Goal: Information Seeking & Learning: Understand process/instructions

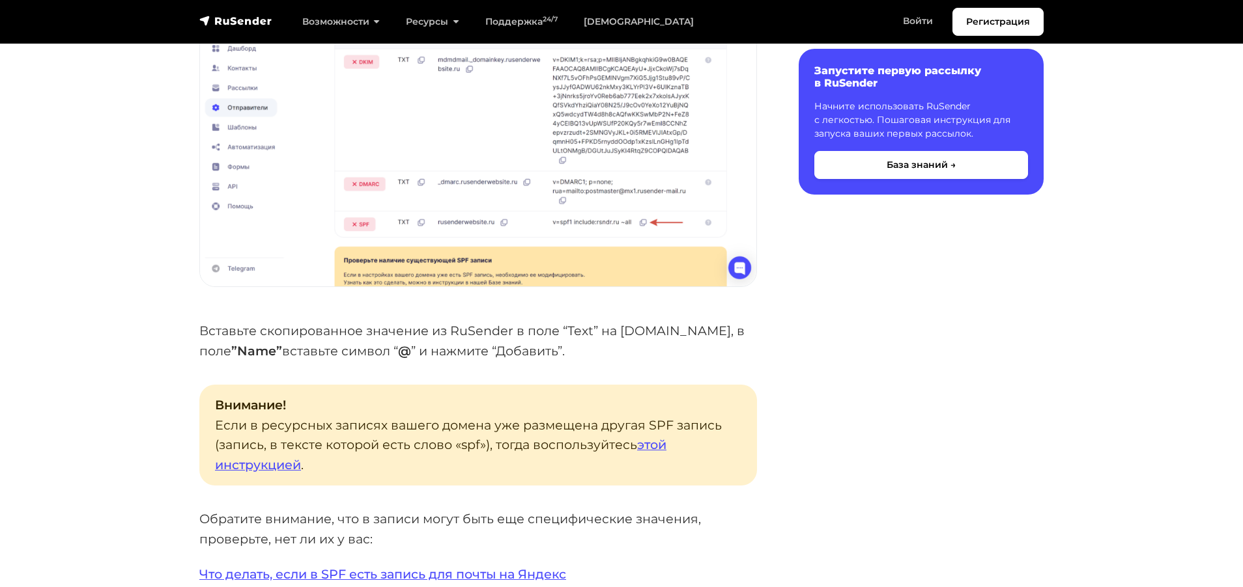
scroll to position [2345, 0]
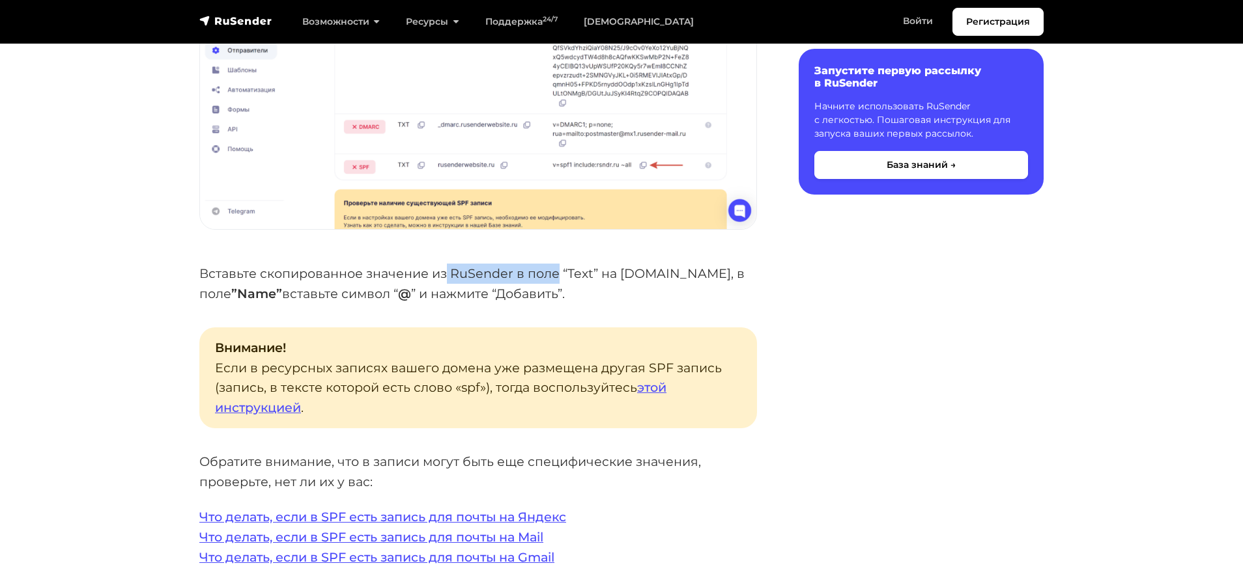
drag, startPoint x: 445, startPoint y: 274, endPoint x: 558, endPoint y: 270, distance: 112.1
click at [558, 270] on p "Вставьте скопированное значение из RuSender в поле “Text” на [DOMAIN_NAME], в п…" at bounding box center [478, 284] width 558 height 40
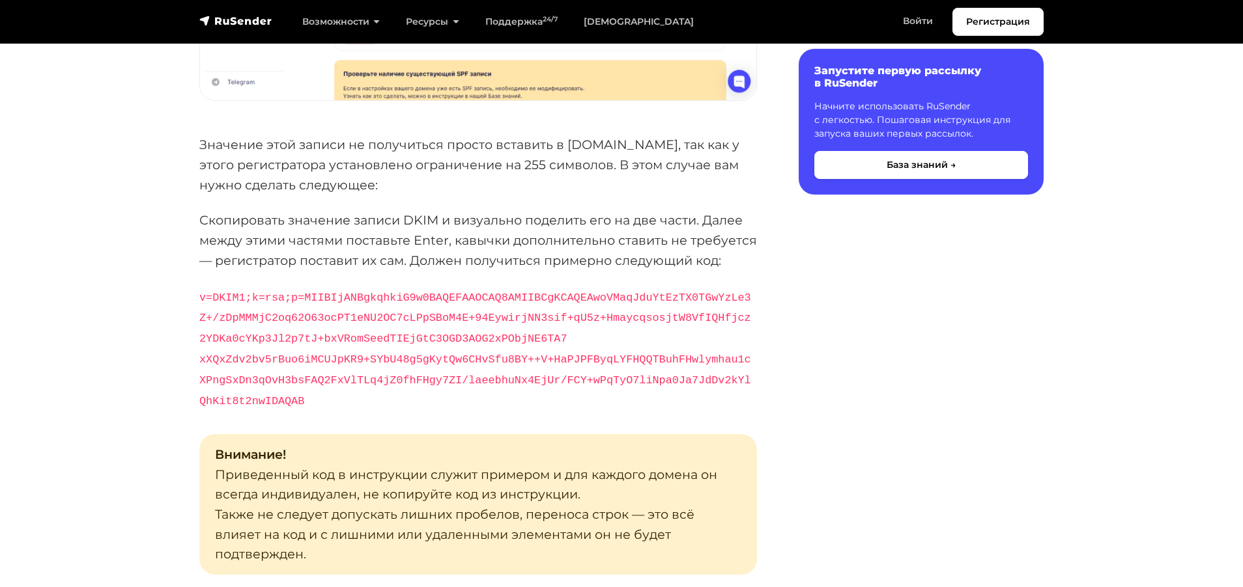
scroll to position [4516, 0]
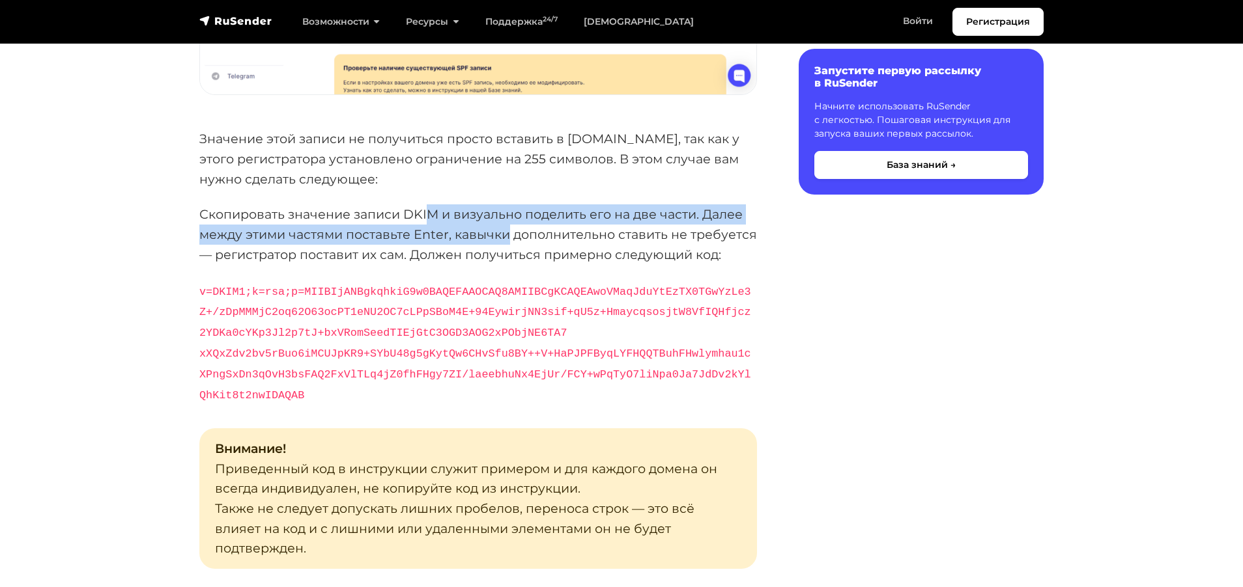
drag, startPoint x: 427, startPoint y: 212, endPoint x: 508, endPoint y: 225, distance: 82.4
click at [508, 225] on p "Скопировать значение записи DKIM и визуально поделить его на две части. Далее м…" at bounding box center [478, 235] width 558 height 60
click at [403, 243] on p "Скопировать значение записи DKIM и визуально поделить его на две части. Далее м…" at bounding box center [478, 235] width 558 height 60
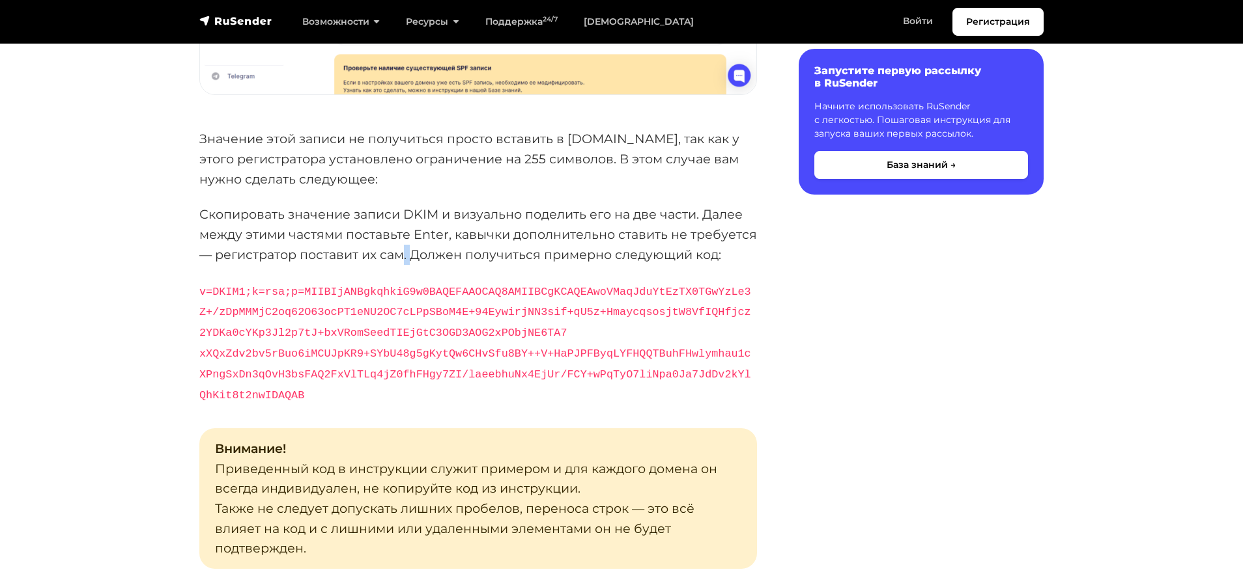
click at [403, 243] on p "Скопировать значение записи DKIM и визуально поделить его на две части. Далее м…" at bounding box center [478, 235] width 558 height 60
click at [428, 205] on p "Скопировать значение записи DKIM и визуально поделить его на две части. Далее м…" at bounding box center [478, 235] width 558 height 60
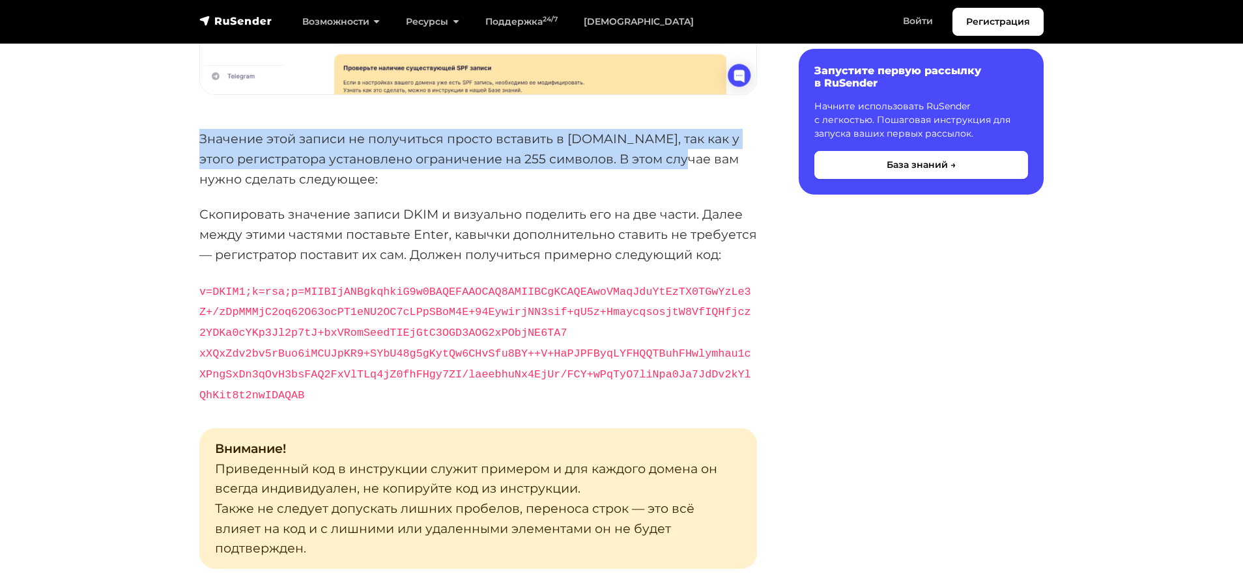
drag, startPoint x: 195, startPoint y: 135, endPoint x: 696, endPoint y: 150, distance: 500.5
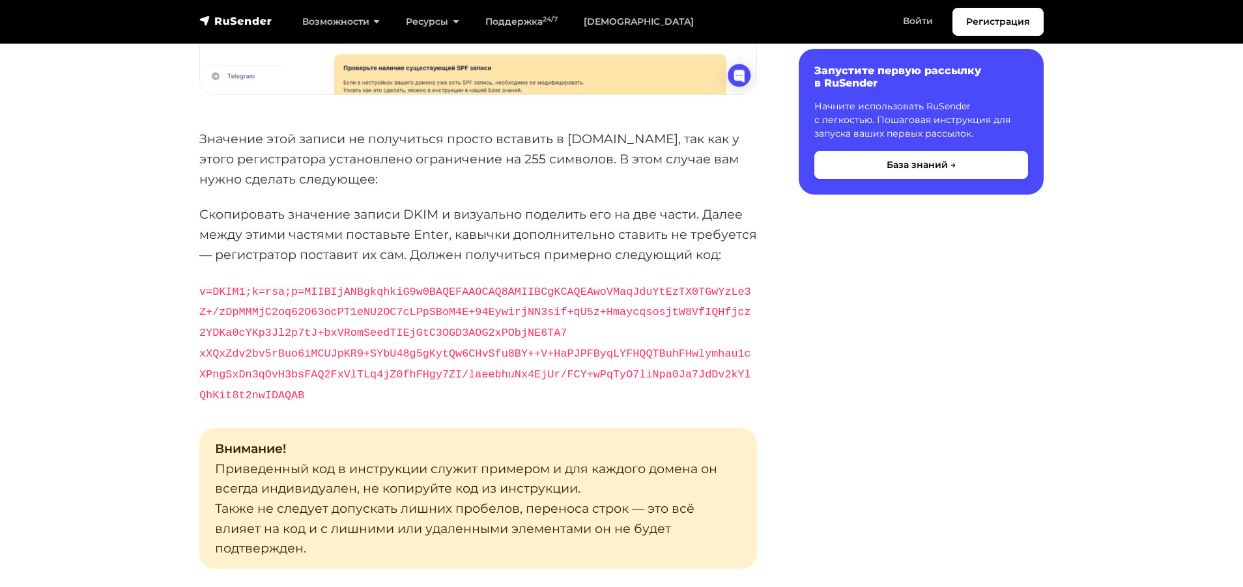
click at [385, 217] on p "Скопировать значение записи DKIM и визуально поделить его на две части. Далее м…" at bounding box center [478, 235] width 558 height 60
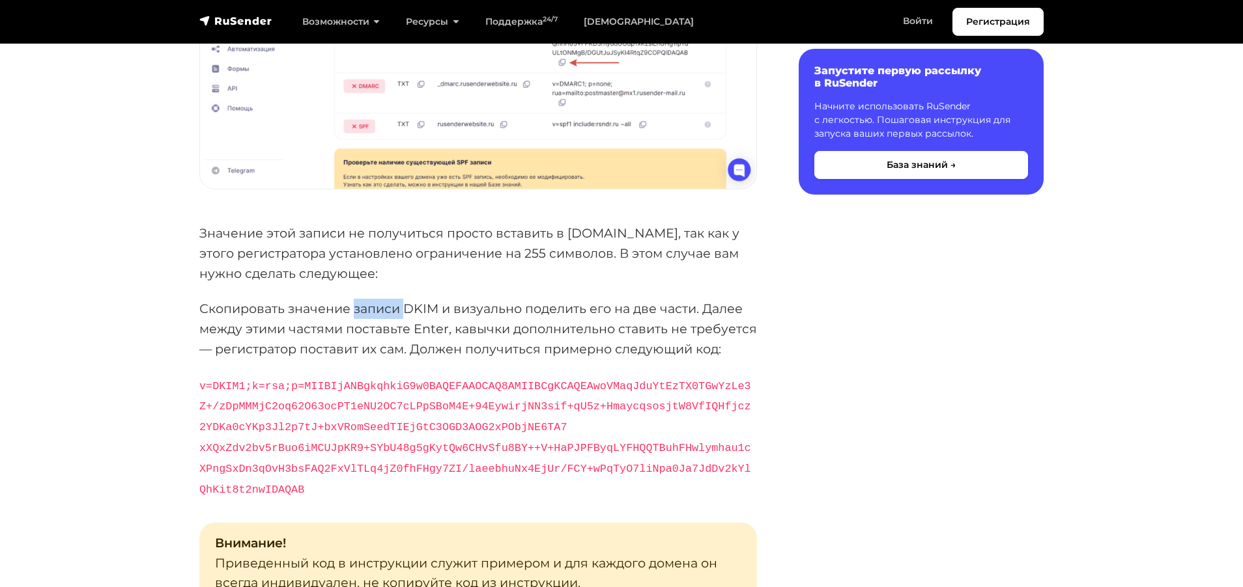
scroll to position [4429, 0]
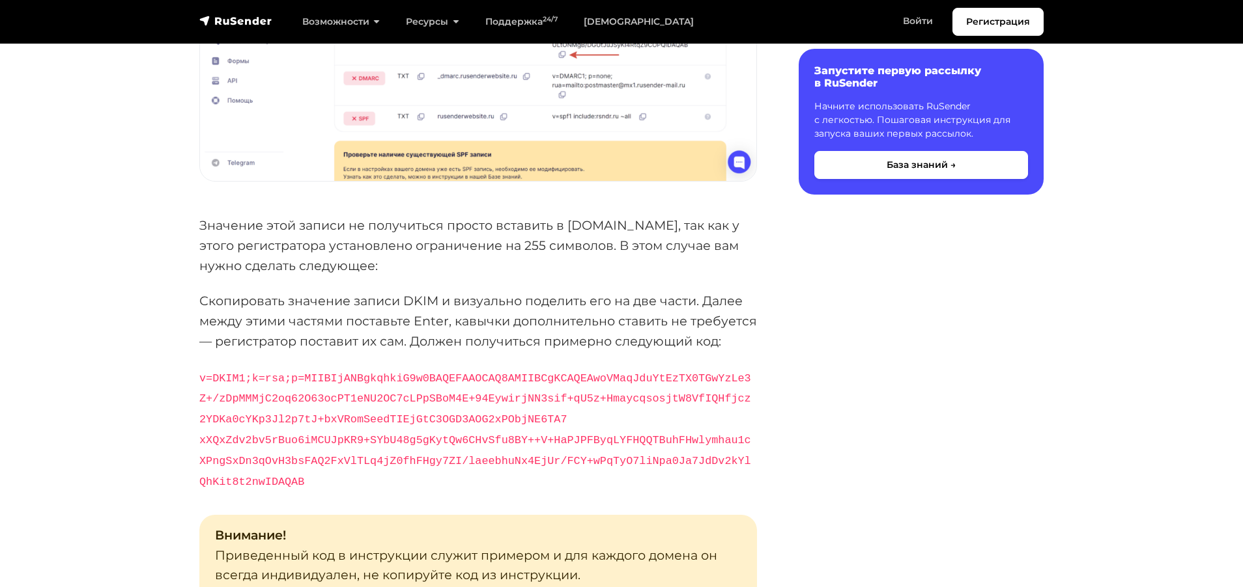
click at [503, 302] on p "Скопировать значение записи DKIM и визуально поделить его на две части. Далее м…" at bounding box center [478, 321] width 558 height 60
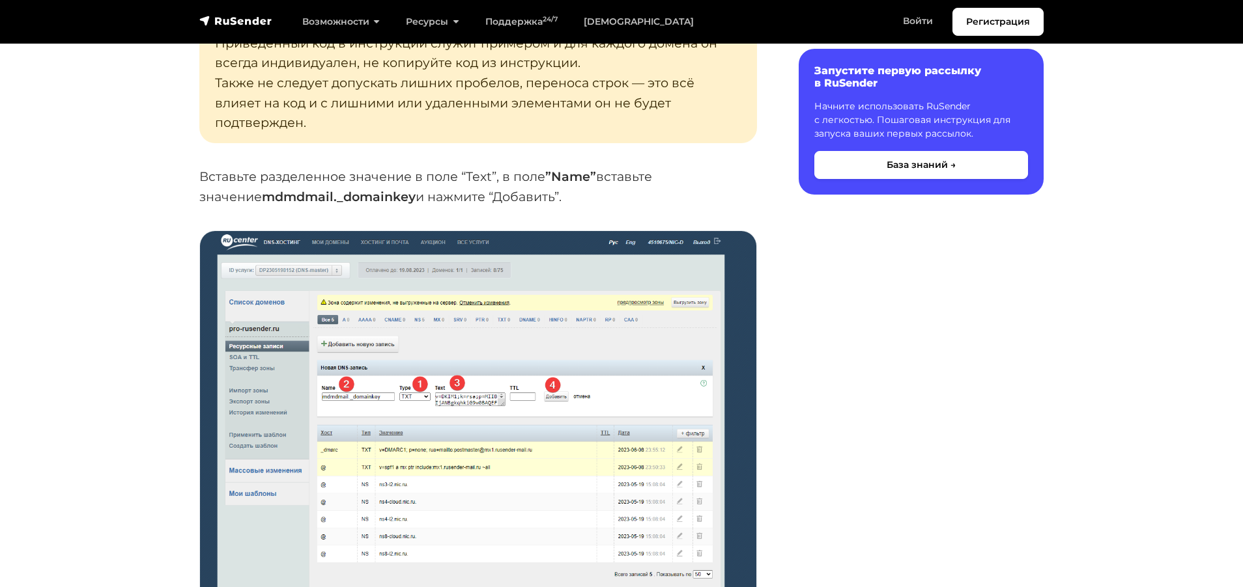
scroll to position [4950, 0]
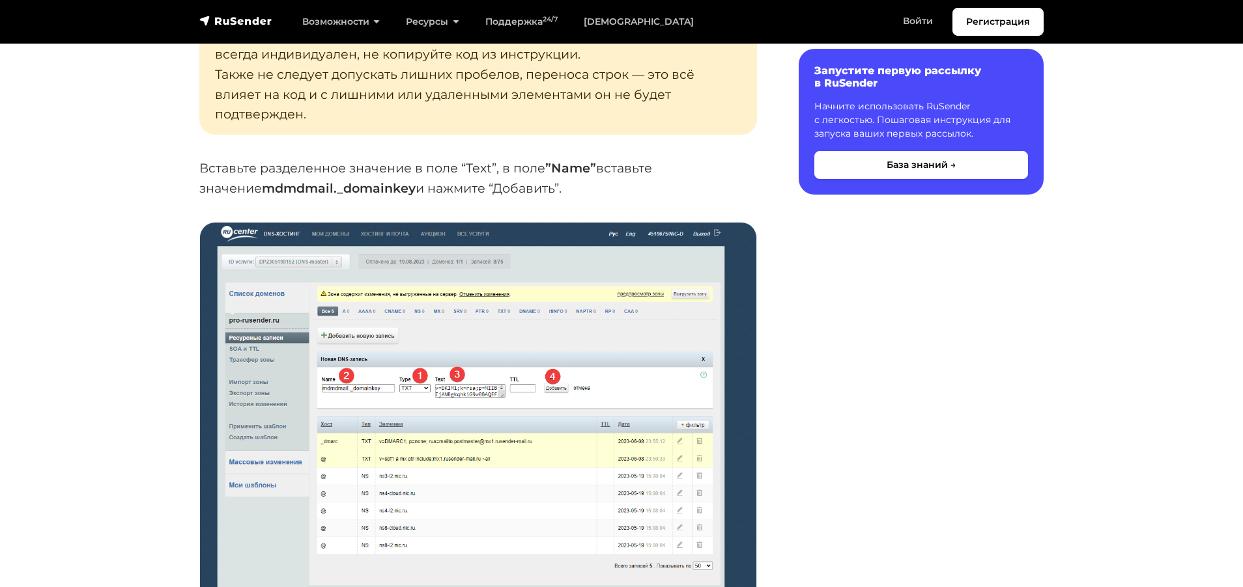
drag, startPoint x: 1030, startPoint y: 2, endPoint x: 1038, endPoint y: 298, distance: 296.5
click at [262, 180] on strong "mdmdmail._domainkey" at bounding box center [339, 188] width 154 height 16
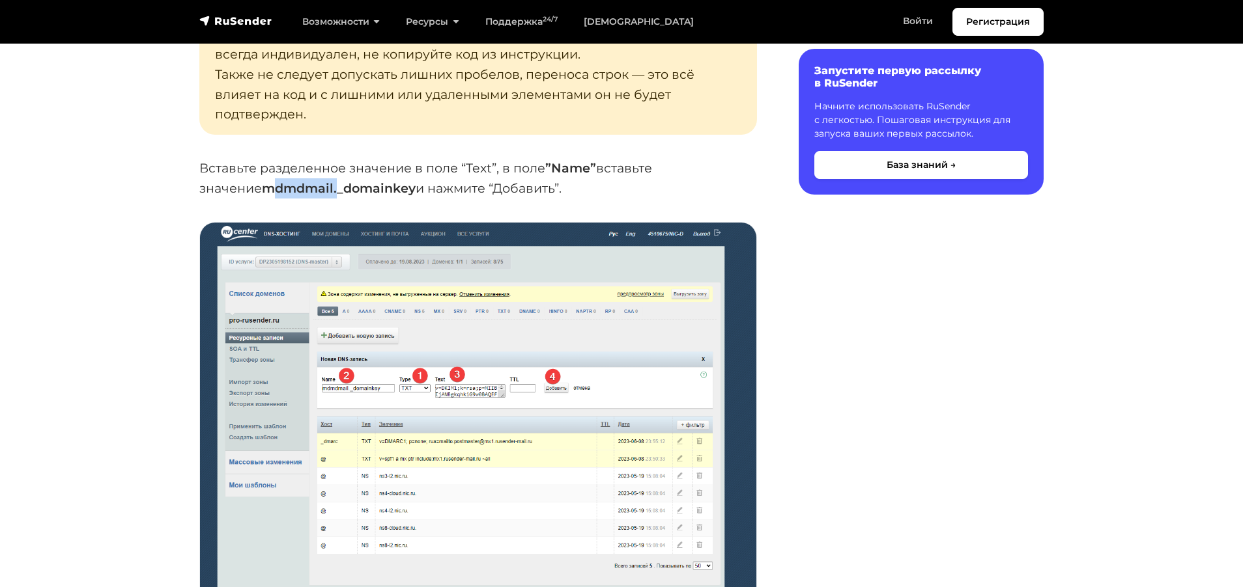
click at [262, 180] on strong "mdmdmail._domainkey" at bounding box center [339, 188] width 154 height 16
drag, startPoint x: 203, startPoint y: 139, endPoint x: 311, endPoint y: 133, distance: 108.3
click at [311, 158] on p "Вставьте разделенное значение в поле “Text”, в поле ”Name” вставьте значение md…" at bounding box center [478, 178] width 558 height 40
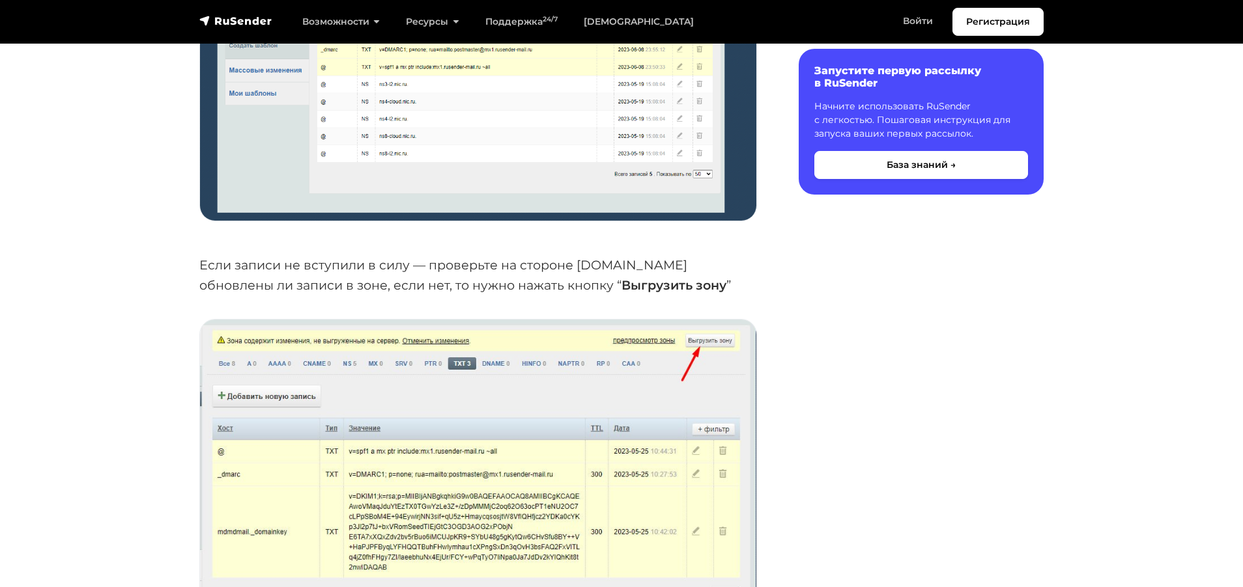
scroll to position [5384, 0]
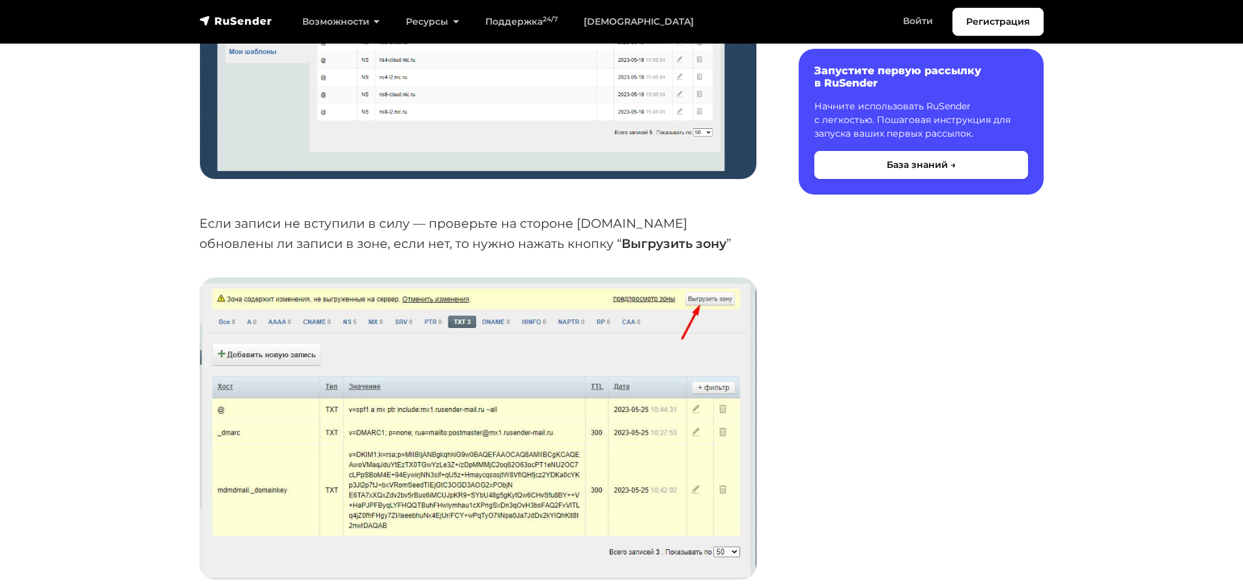
click at [263, 465] on img at bounding box center [478, 429] width 556 height 302
click at [423, 437] on img at bounding box center [478, 429] width 556 height 302
click at [229, 463] on img at bounding box center [478, 429] width 556 height 302
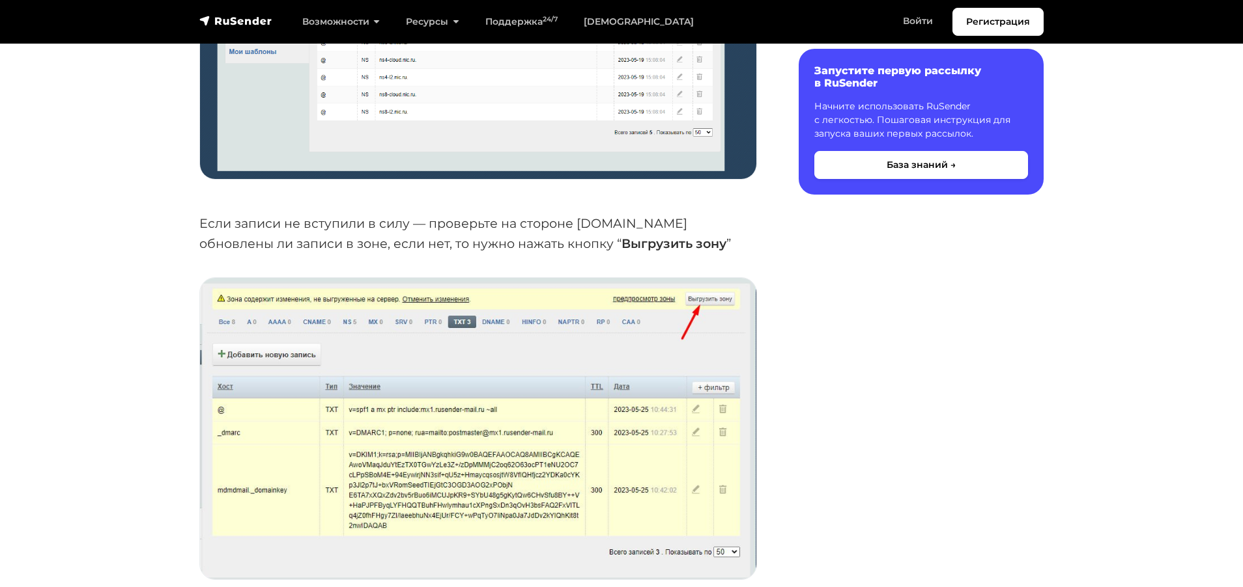
click at [229, 463] on img at bounding box center [478, 429] width 556 height 302
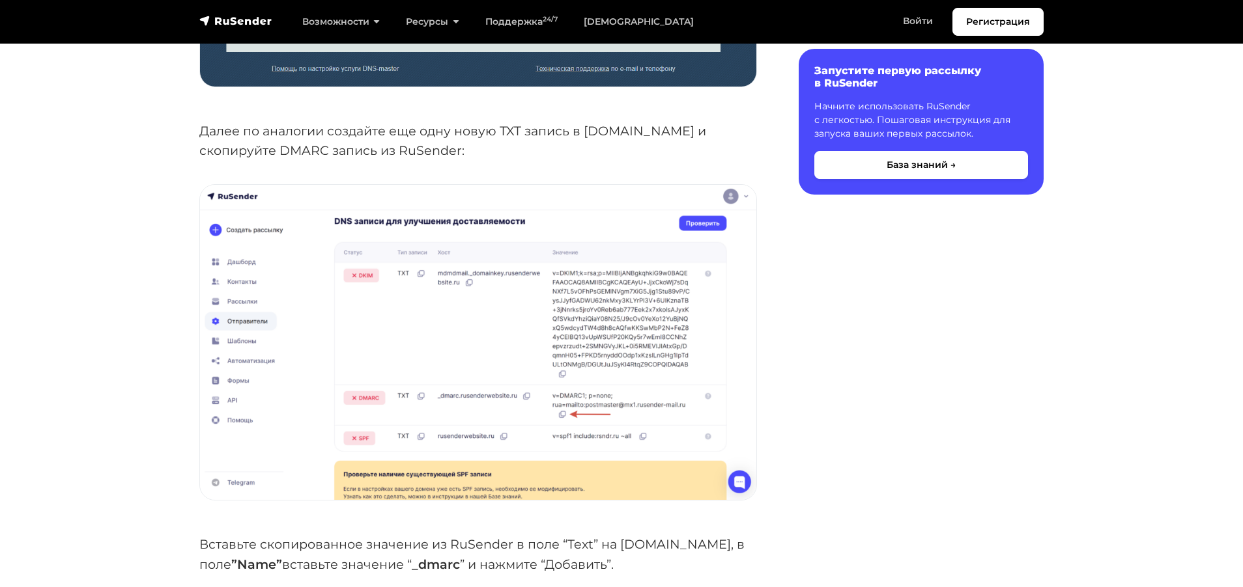
scroll to position [3213, 0]
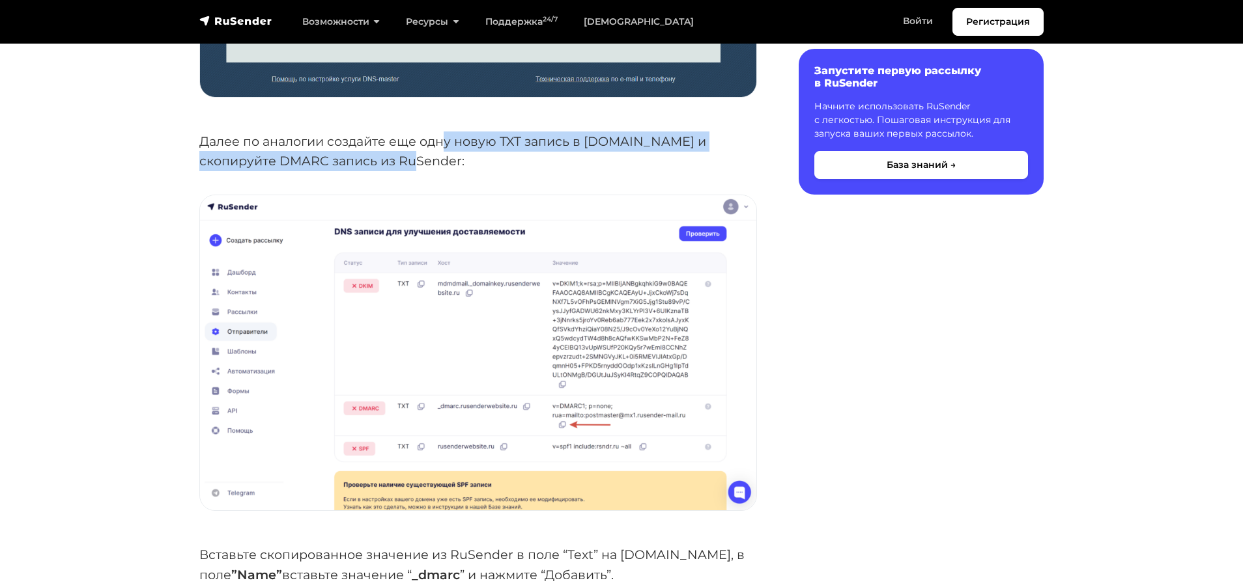
drag, startPoint x: 444, startPoint y: 145, endPoint x: 717, endPoint y: 156, distance: 273.1
click at [717, 156] on p "Далее по аналогии создайте еще одну новую TXT запись в [DOMAIN_NAME] и скопируй…" at bounding box center [478, 152] width 558 height 40
click at [600, 154] on p "Далее по аналогии создайте еще одну новую TXT запись в [DOMAIN_NAME] и скопируй…" at bounding box center [478, 152] width 558 height 40
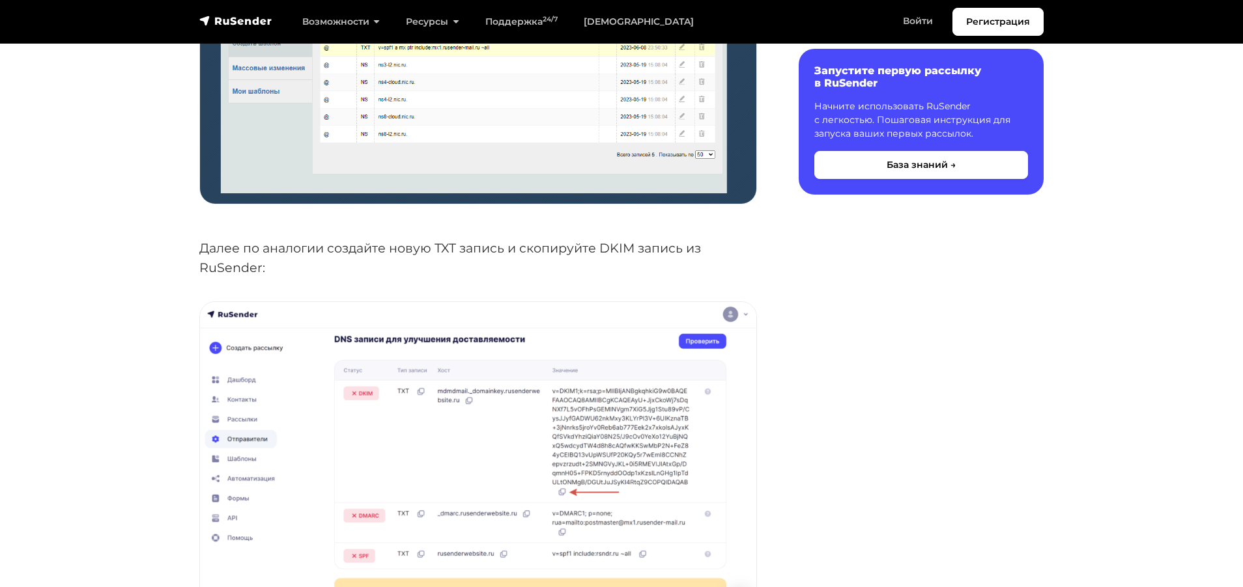
scroll to position [3995, 0]
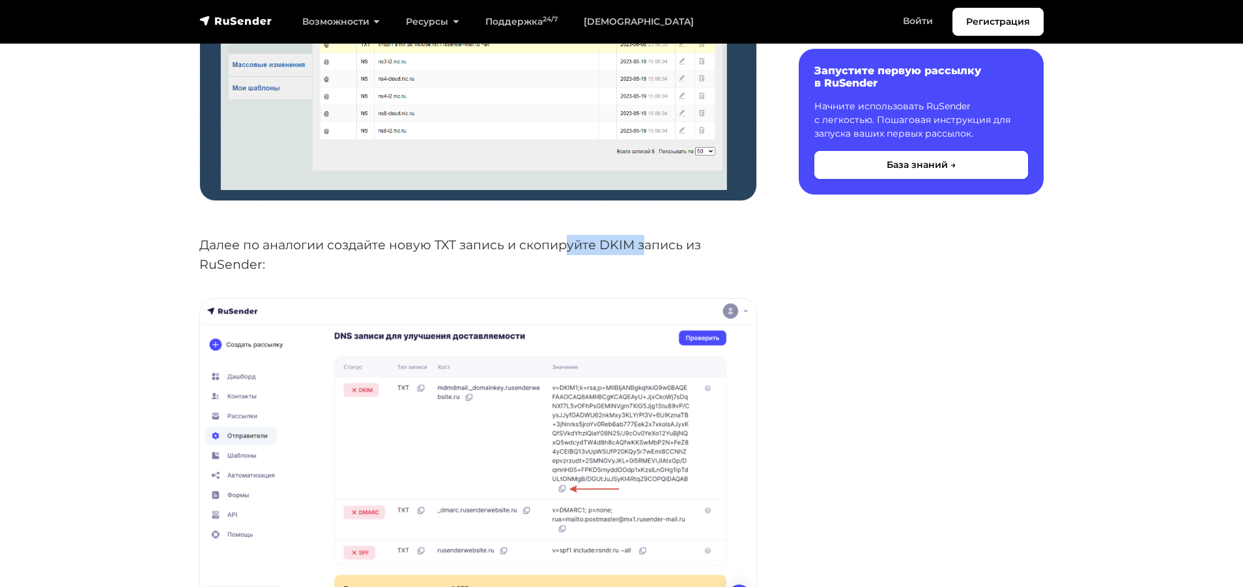
drag, startPoint x: 567, startPoint y: 242, endPoint x: 645, endPoint y: 236, distance: 78.4
click at [645, 236] on p "Далее по аналогии создайте новую TXT запись и скопируйте DKIM запись из RuSende…" at bounding box center [478, 255] width 558 height 40
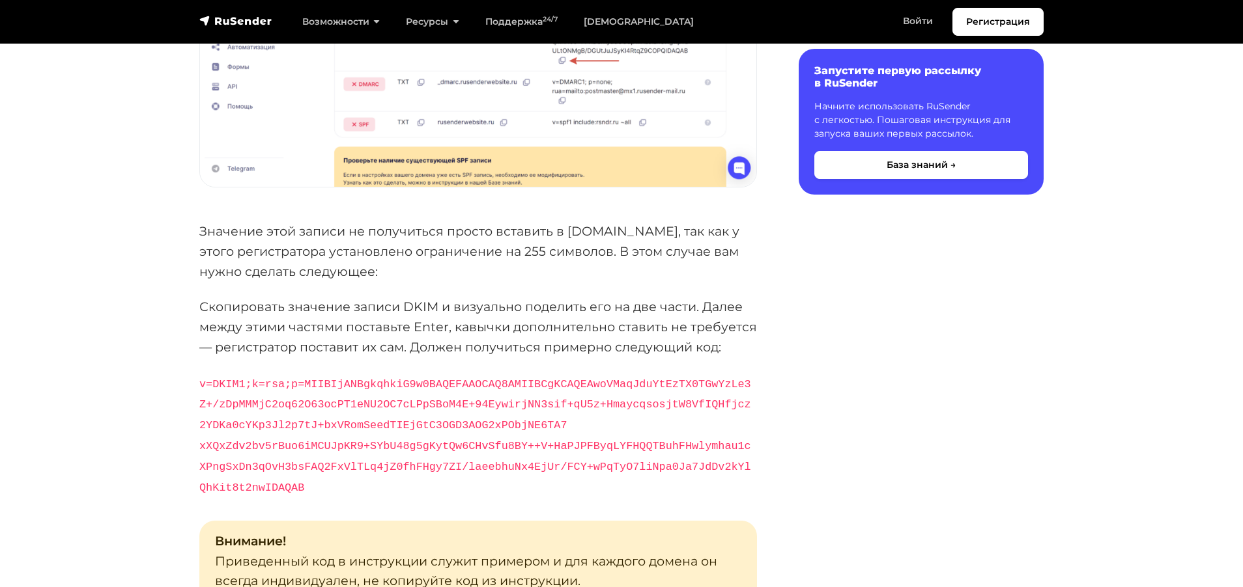
scroll to position [4429, 0]
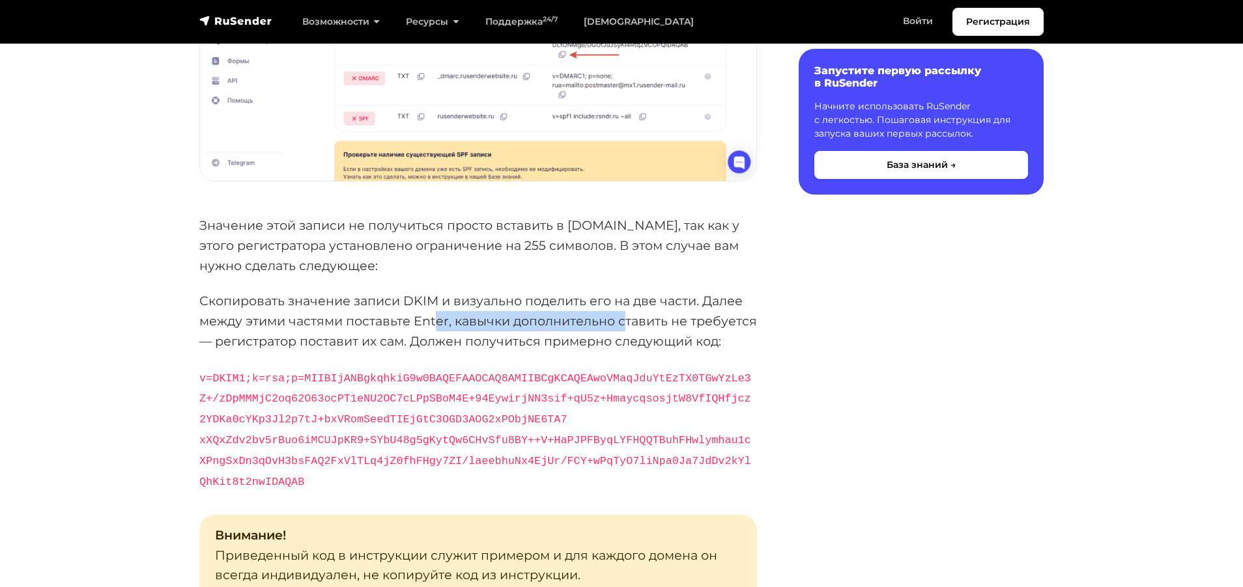
drag, startPoint x: 432, startPoint y: 315, endPoint x: 625, endPoint y: 317, distance: 192.1
click at [625, 317] on p "Скопировать значение записи DKIM и визуально поделить его на две части. Далее м…" at bounding box center [478, 321] width 558 height 60
click at [701, 320] on p "Скопировать значение записи DKIM и визуально поделить его на две части. Далее м…" at bounding box center [478, 321] width 558 height 60
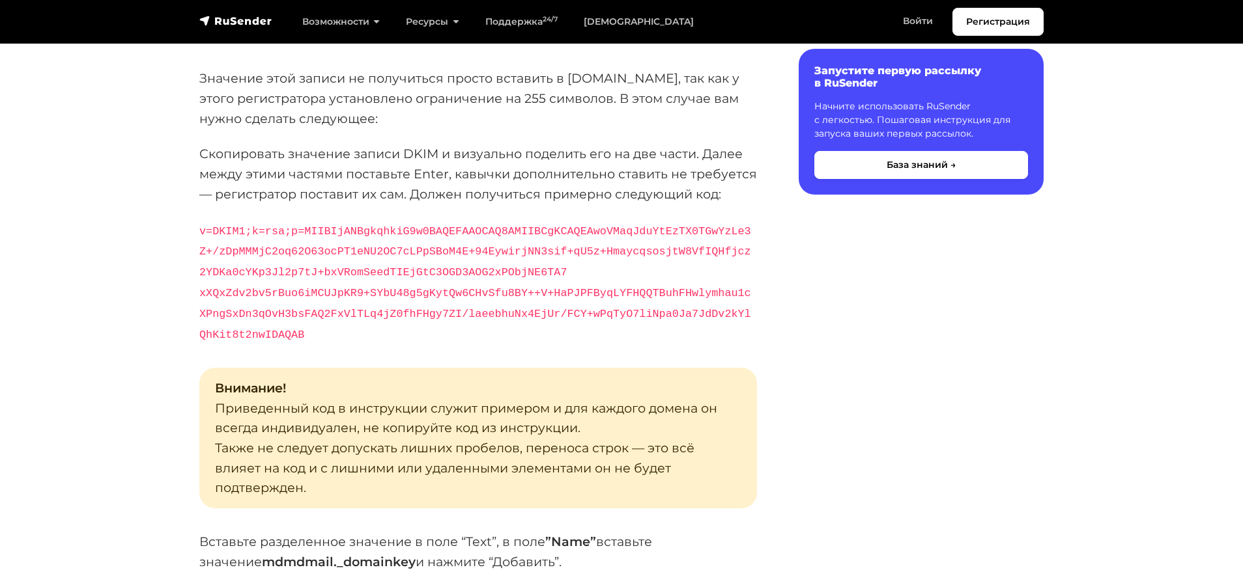
scroll to position [4602, 0]
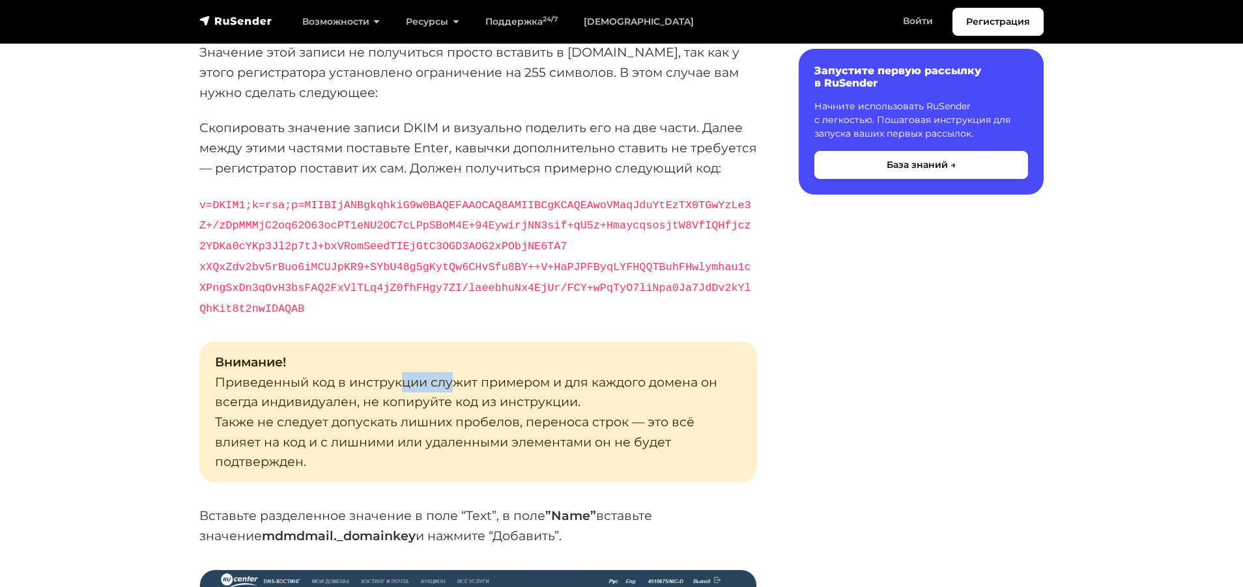
drag, startPoint x: 404, startPoint y: 354, endPoint x: 451, endPoint y: 354, distance: 46.9
click at [450, 354] on p "Внимание! Приведенный код в инструкции служит примером и для каждого домена он …" at bounding box center [478, 412] width 558 height 141
click at [526, 357] on p "Внимание! Приведенный код в инструкции служит примером и для каждого домена он …" at bounding box center [478, 412] width 558 height 141
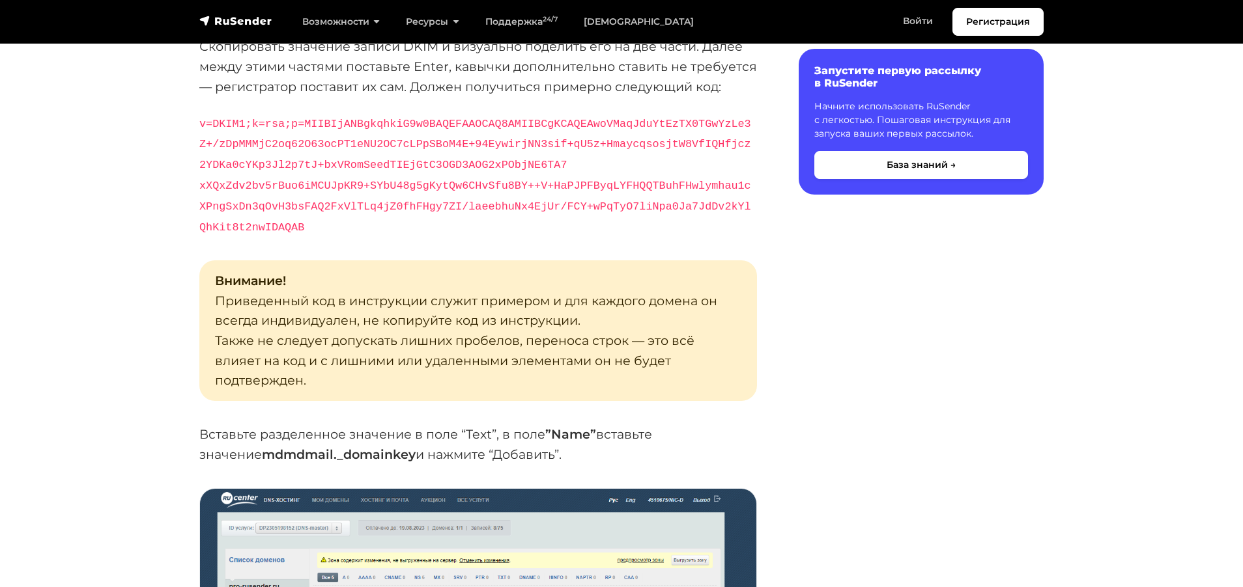
scroll to position [4689, 0]
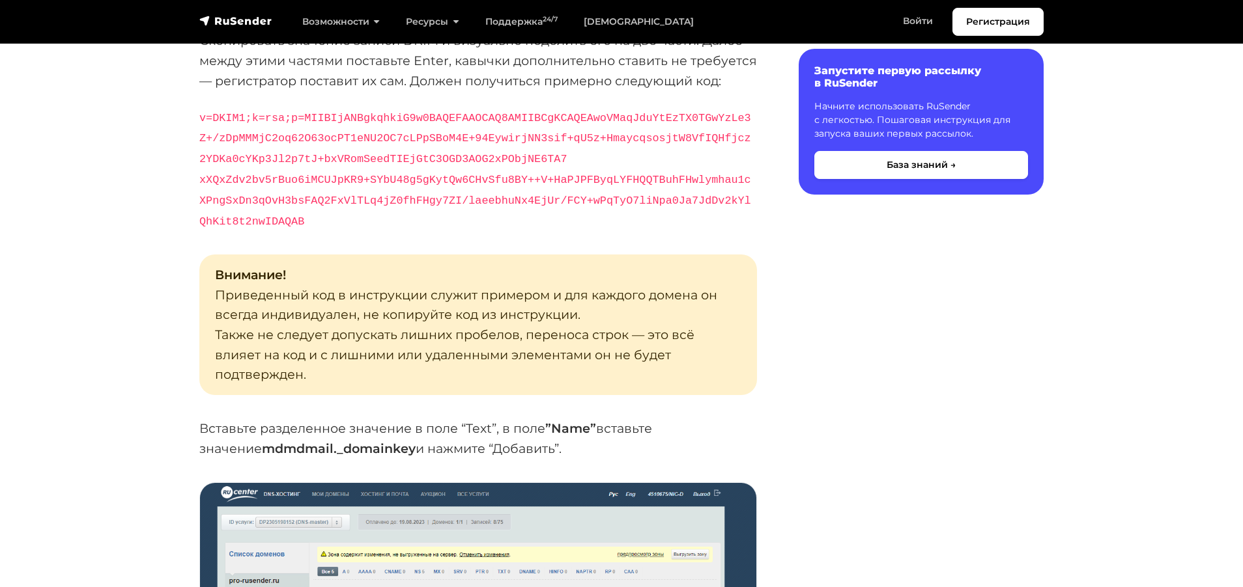
click at [262, 441] on strong "mdmdmail._domainkey" at bounding box center [339, 449] width 154 height 16
click at [303, 419] on p "Вставьте разделенное значение в поле “Text”, в поле ”Name” вставьте значение md…" at bounding box center [478, 439] width 558 height 40
click at [641, 419] on p "Вставьте разделенное значение в поле “Text”, в поле ”Name” вставьте значение md…" at bounding box center [478, 439] width 558 height 40
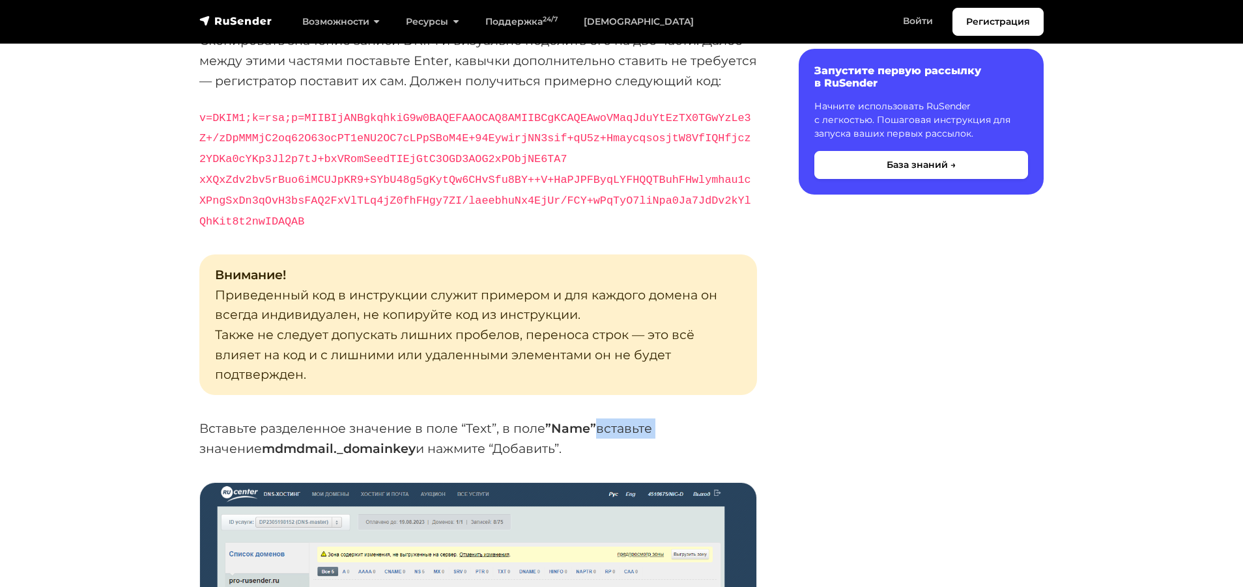
click at [641, 419] on p "Вставьте разделенное значение в поле “Text”, в поле ”Name” вставьте значение md…" at bounding box center [478, 439] width 558 height 40
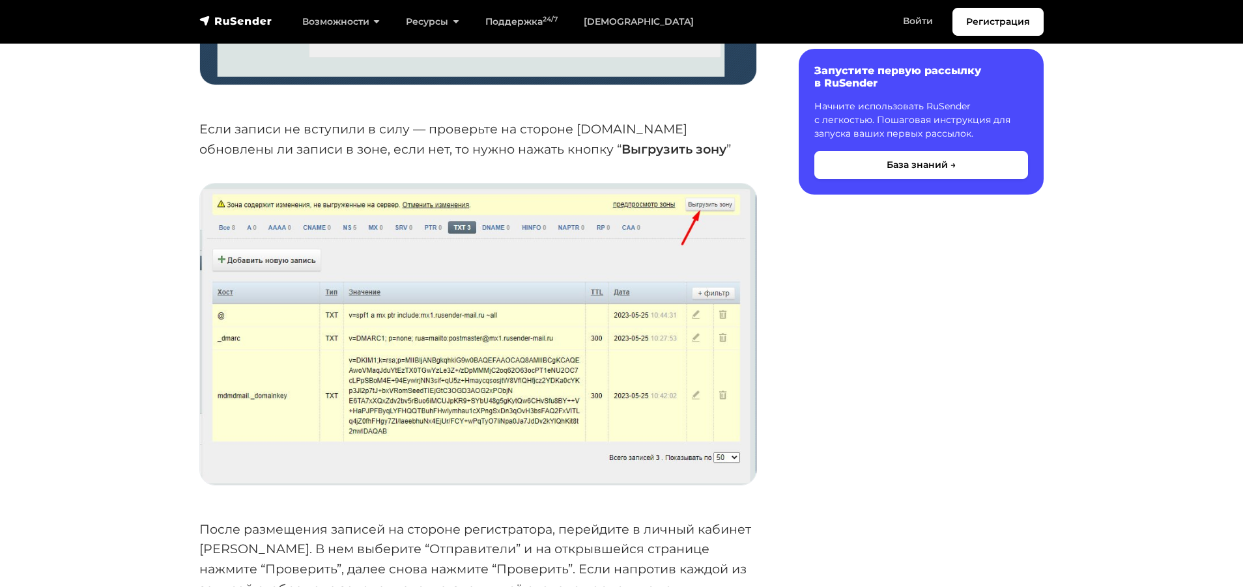
scroll to position [5471, 0]
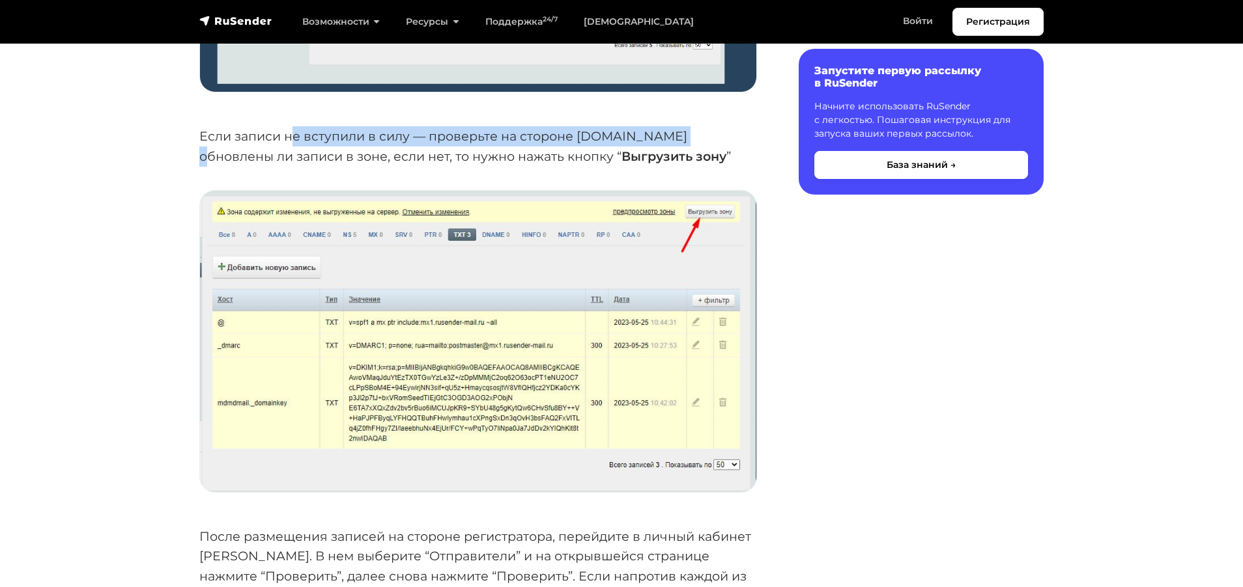
drag, startPoint x: 289, startPoint y: 111, endPoint x: 677, endPoint y: 101, distance: 387.7
click at [677, 126] on p "Если записи не вступили в силу — проверьте на стороне [DOMAIN_NAME] обновлены л…" at bounding box center [478, 146] width 558 height 40
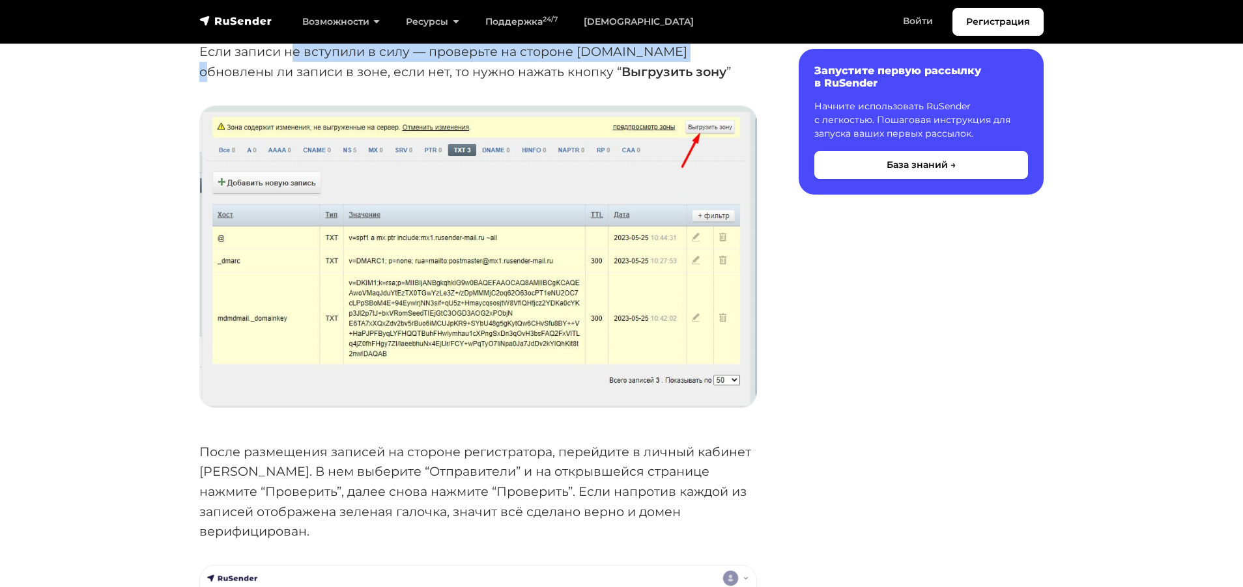
scroll to position [5558, 0]
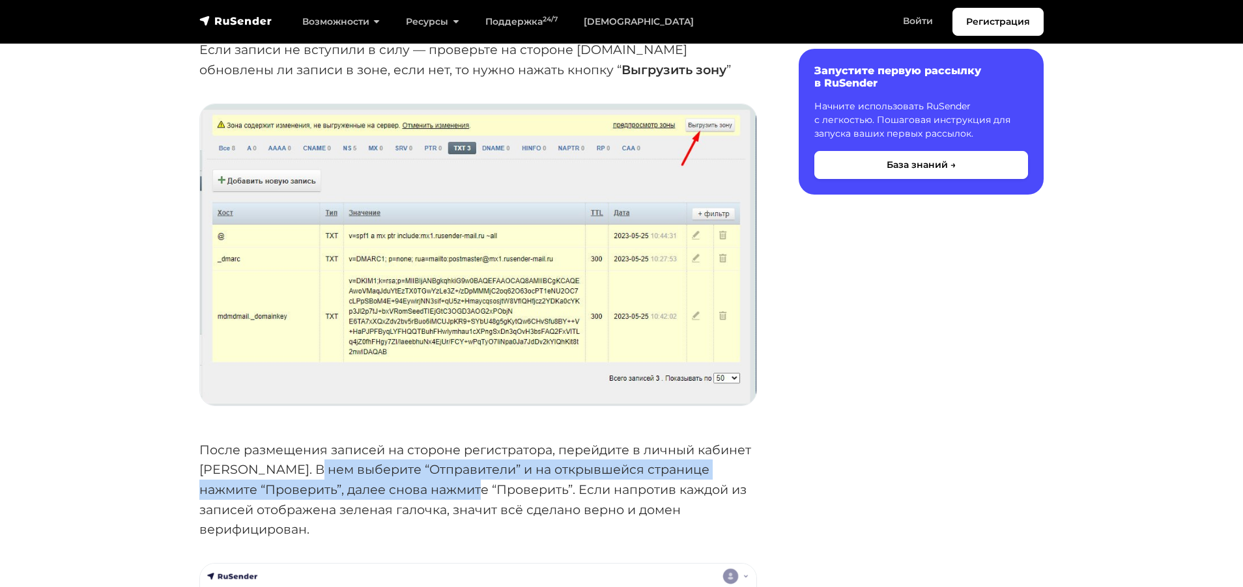
drag, startPoint x: 314, startPoint y: 445, endPoint x: 453, endPoint y: 459, distance: 140.1
click at [453, 459] on p "После размещения записей на стороне регистратора, перейдите в личный кабинет [P…" at bounding box center [478, 490] width 558 height 100
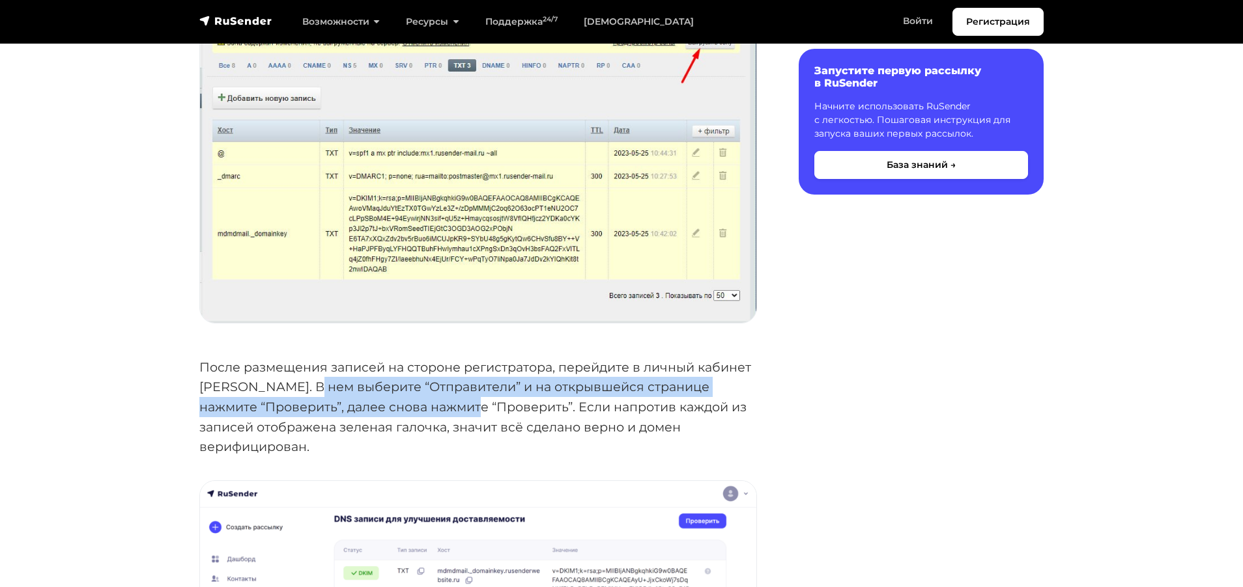
scroll to position [5644, 0]
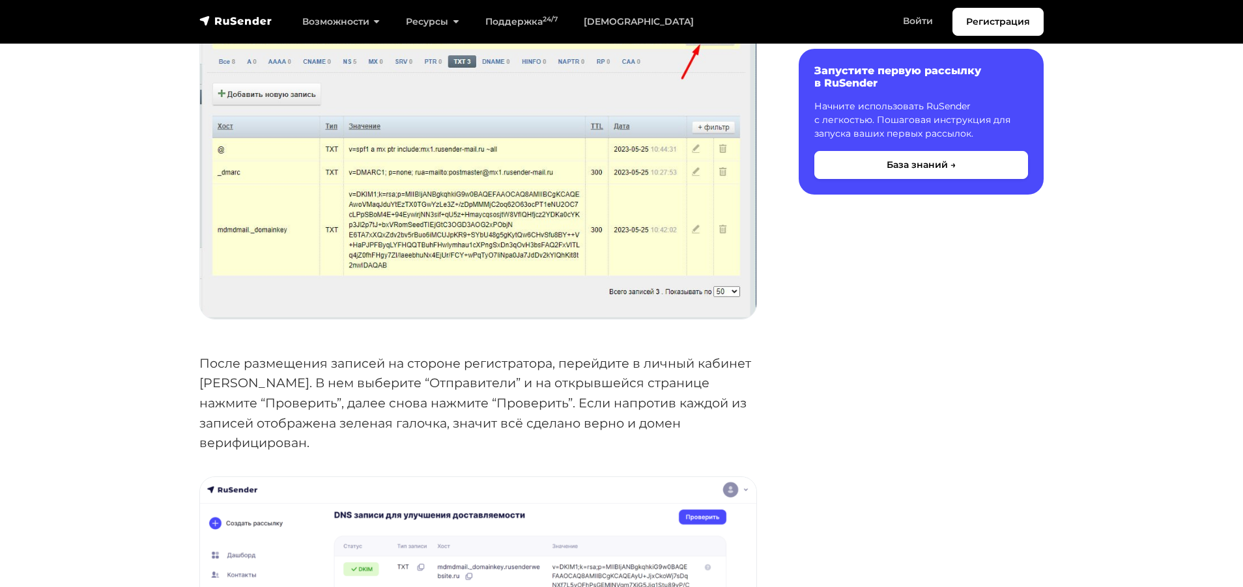
click at [513, 369] on p "После размещения записей на стороне регистратора, перейдите в личный кабинет [P…" at bounding box center [478, 404] width 558 height 100
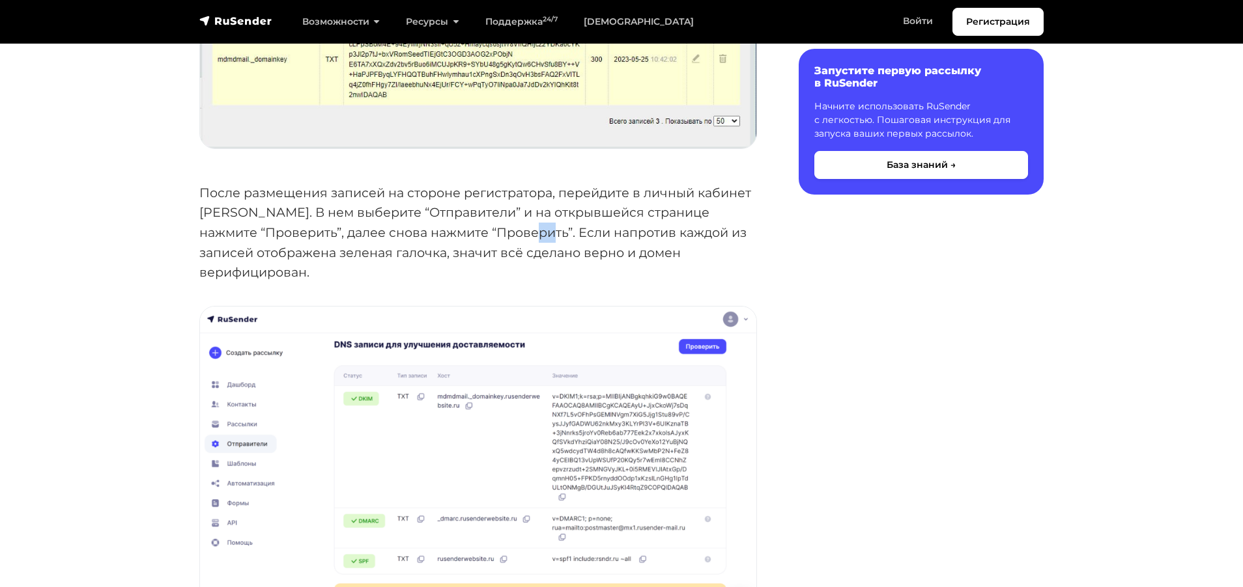
scroll to position [5818, 0]
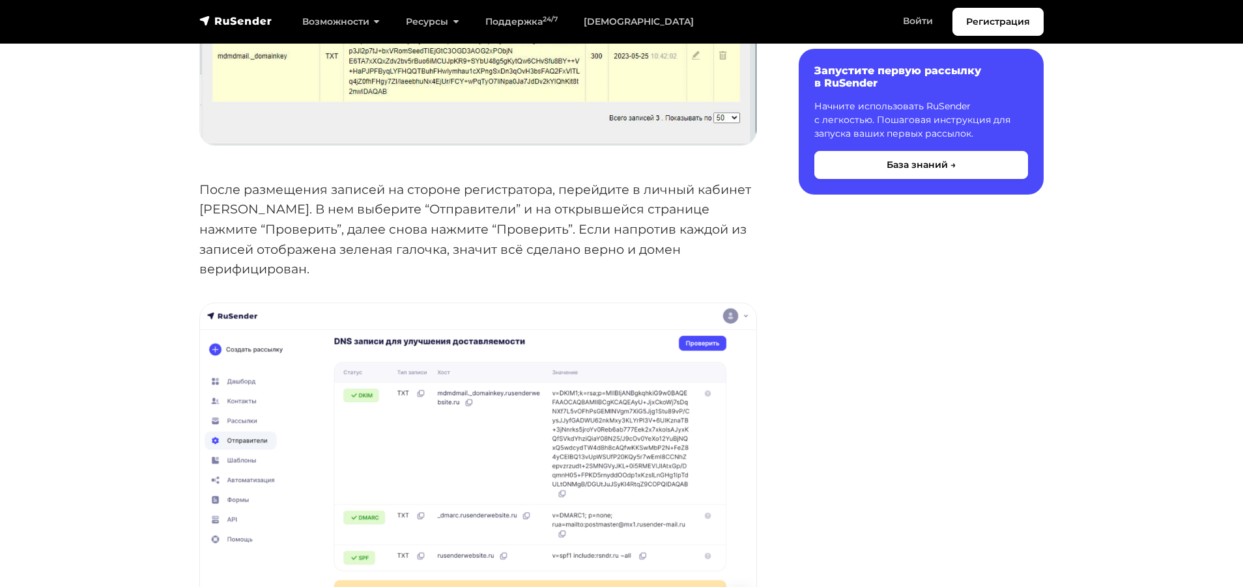
click at [439, 220] on p "После размещения записей на стороне регистратора, перейдите в личный кабинет [P…" at bounding box center [478, 230] width 558 height 100
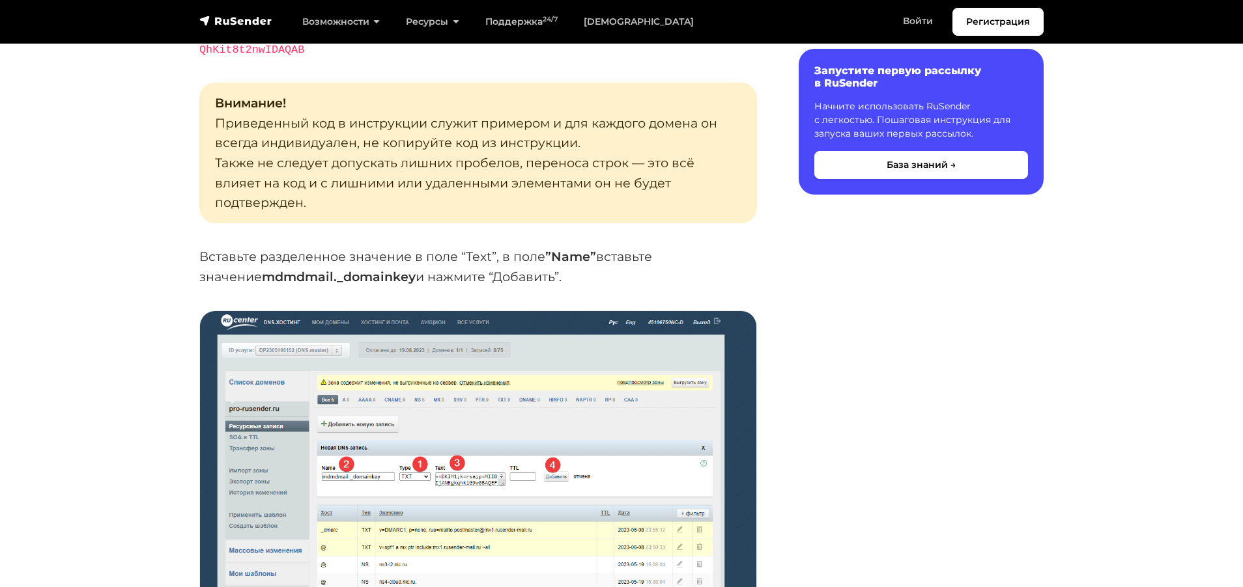
scroll to position [4776, 0]
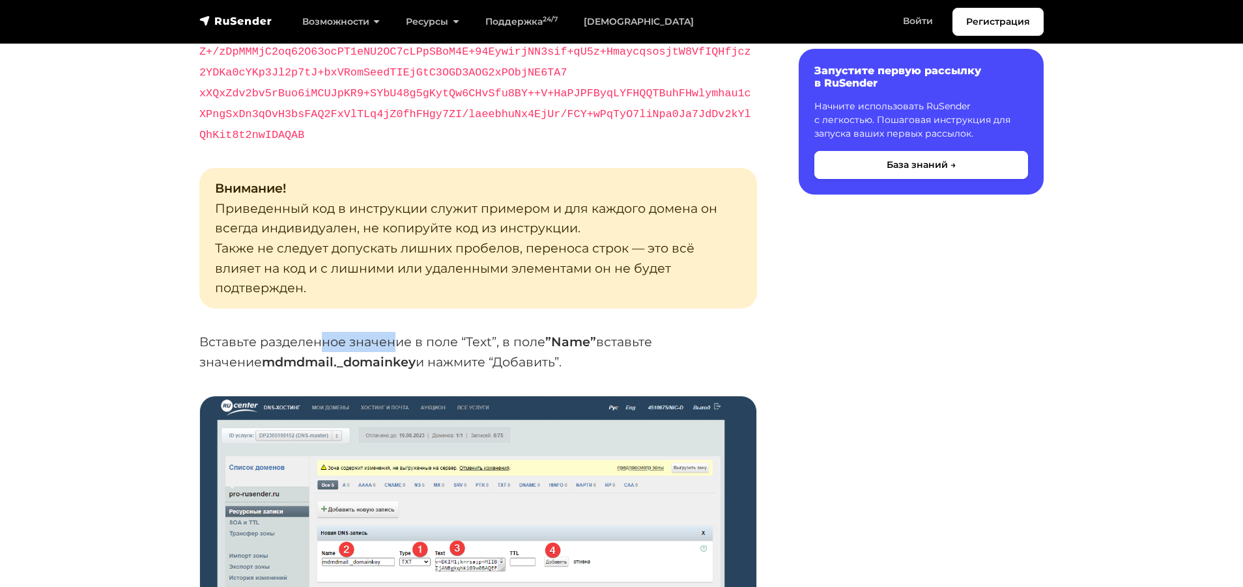
drag, startPoint x: 320, startPoint y: 317, endPoint x: 391, endPoint y: 317, distance: 71.0
click at [391, 332] on p "Вставьте разделенное значение в поле “Text”, в поле ”Name” вставьте значение md…" at bounding box center [478, 352] width 558 height 40
click at [406, 332] on p "Вставьте разделенное значение в поле “Text”, в поле ”Name” вставьте значение md…" at bounding box center [478, 352] width 558 height 40
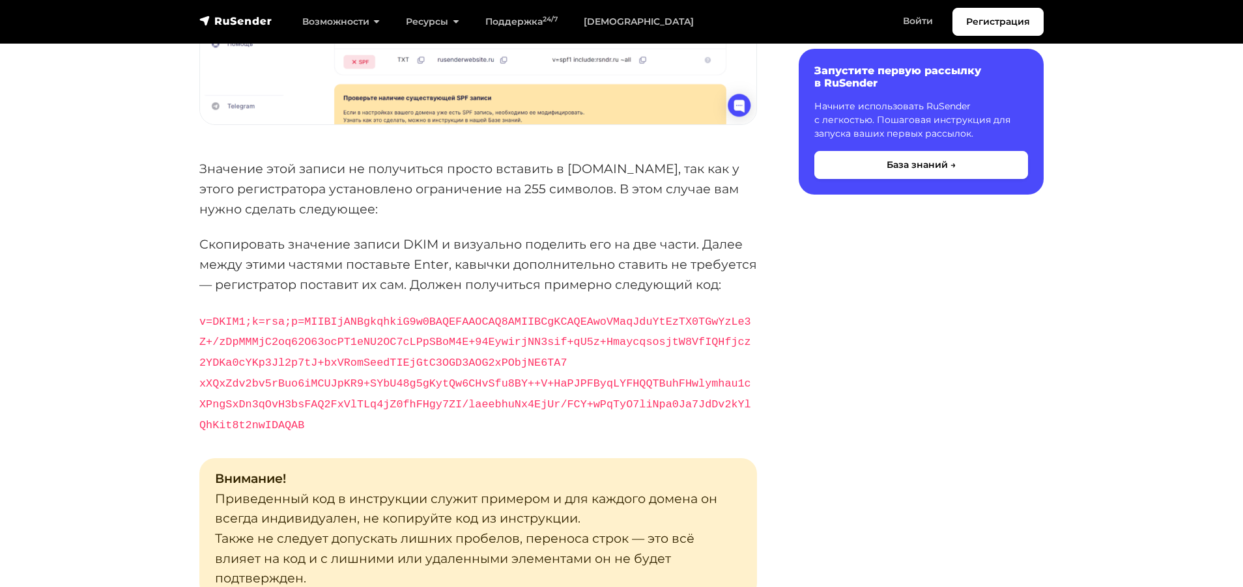
scroll to position [4429, 0]
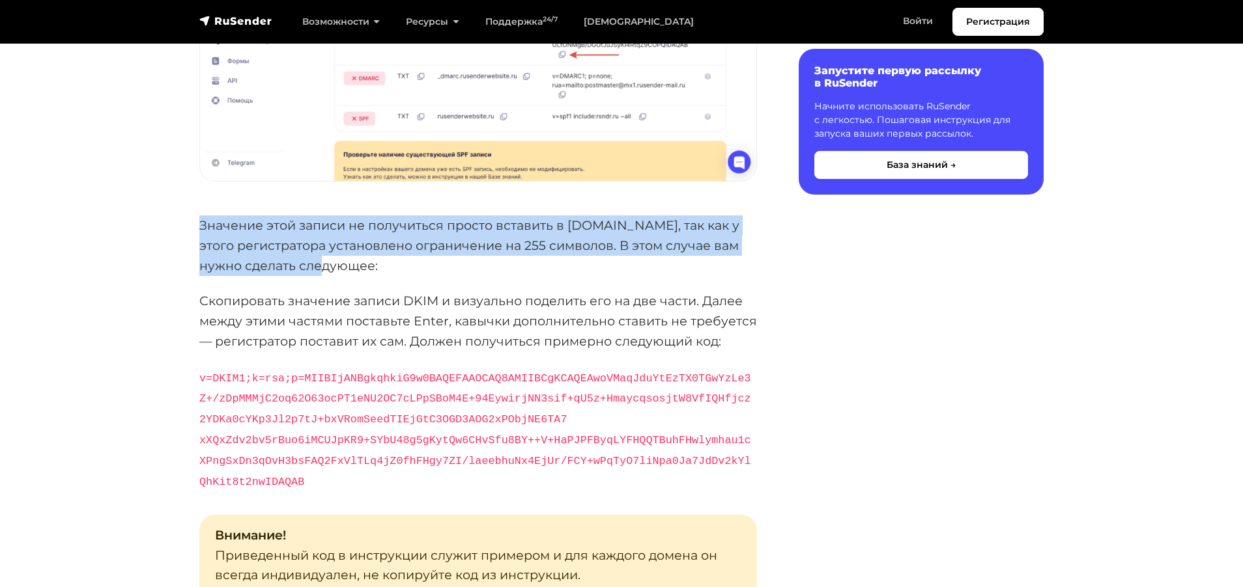
drag, startPoint x: 201, startPoint y: 224, endPoint x: 360, endPoint y: 265, distance: 164.8
click at [360, 265] on p "Значение этой записи не получиться просто вставить в [DOMAIN_NAME], так как у э…" at bounding box center [478, 246] width 558 height 60
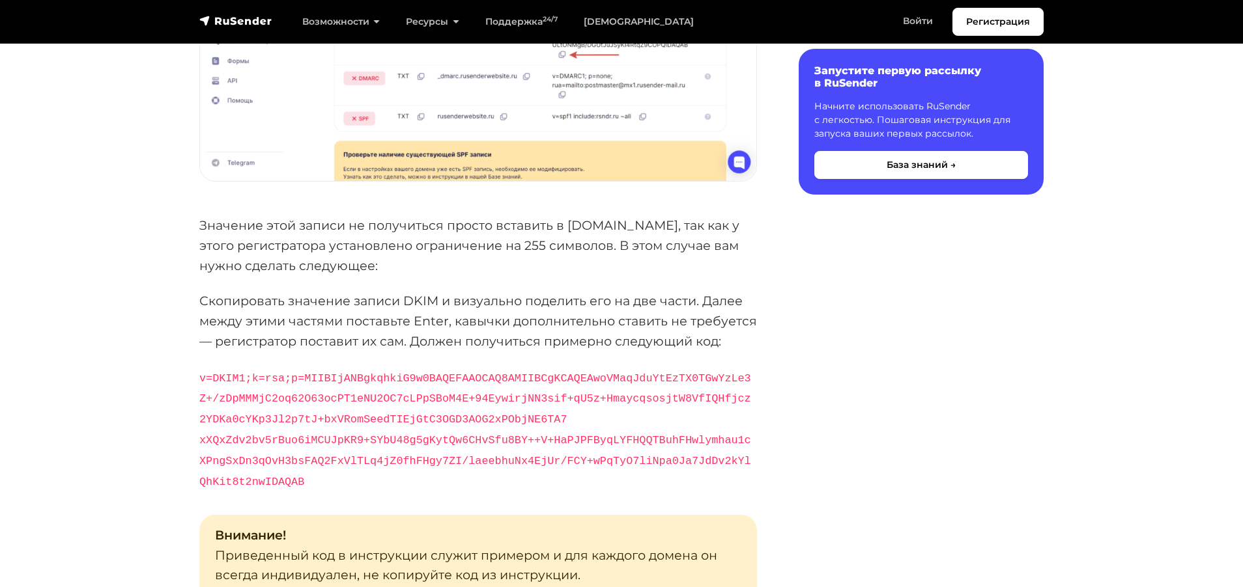
click at [455, 315] on p "Скопировать значение записи DKIM и визуально поделить его на две части. Далее м…" at bounding box center [478, 321] width 558 height 60
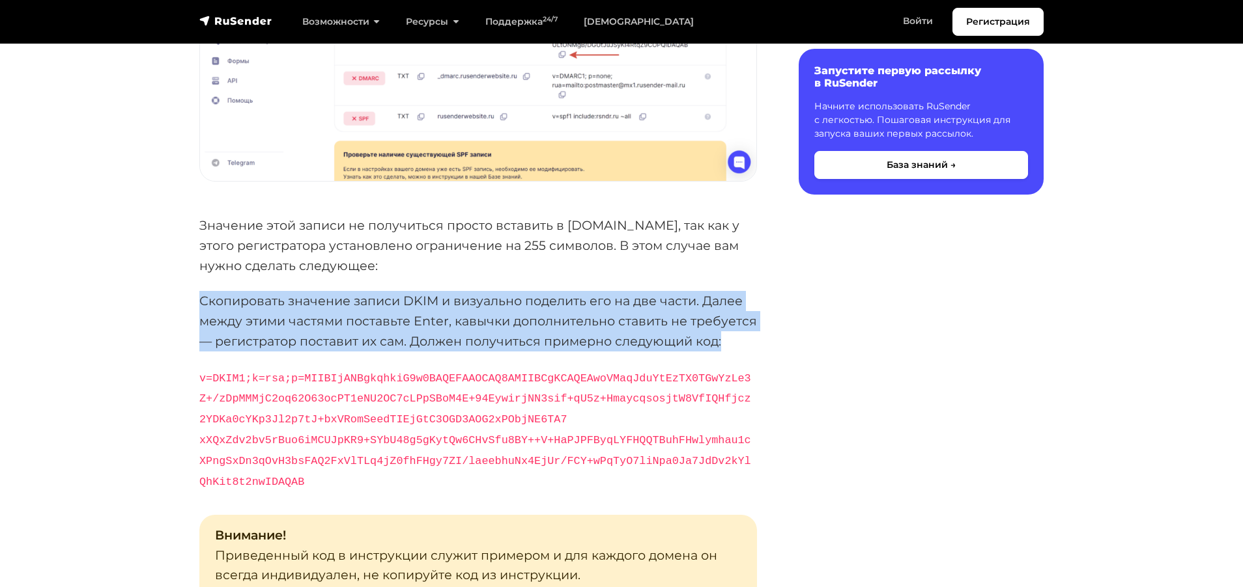
click at [455, 315] on p "Скопировать значение записи DKIM и визуально поделить его на две части. Далее м…" at bounding box center [478, 321] width 558 height 60
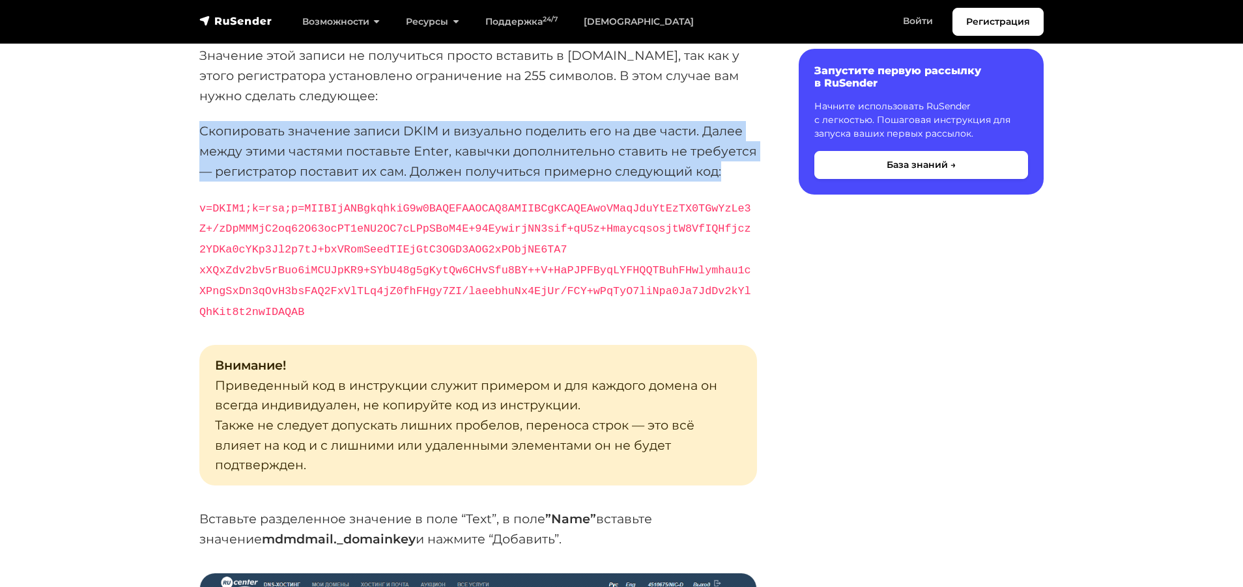
scroll to position [4602, 0]
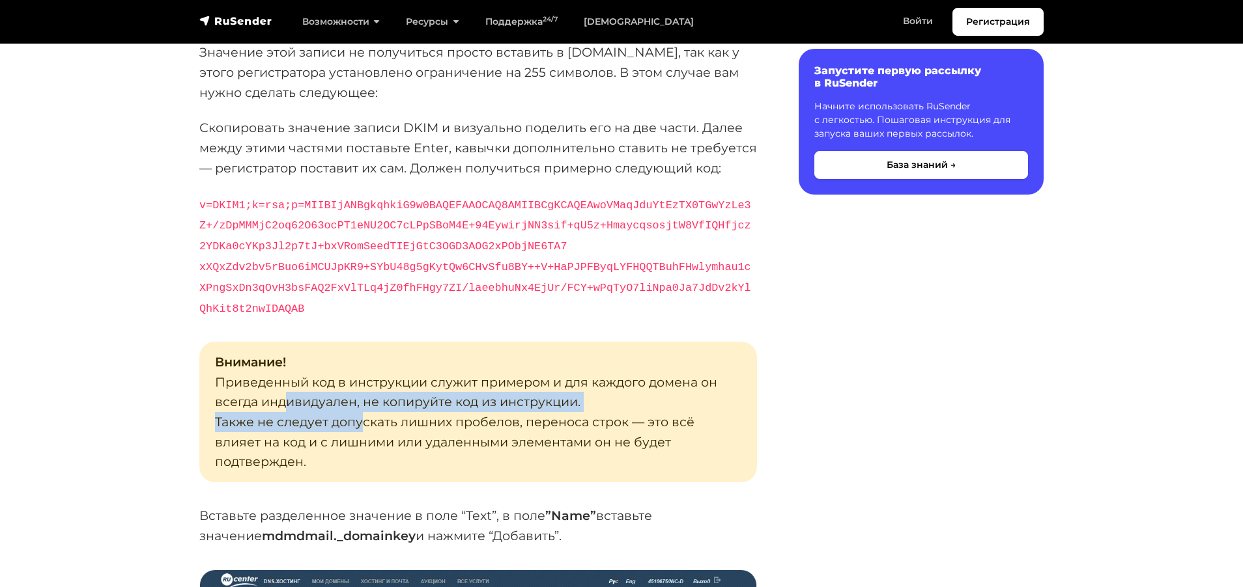
drag, startPoint x: 287, startPoint y: 376, endPoint x: 365, endPoint y: 388, distance: 79.1
click at [365, 388] on p "Внимание! Приведенный код в инструкции служит примером и для каждого домена он …" at bounding box center [478, 412] width 558 height 141
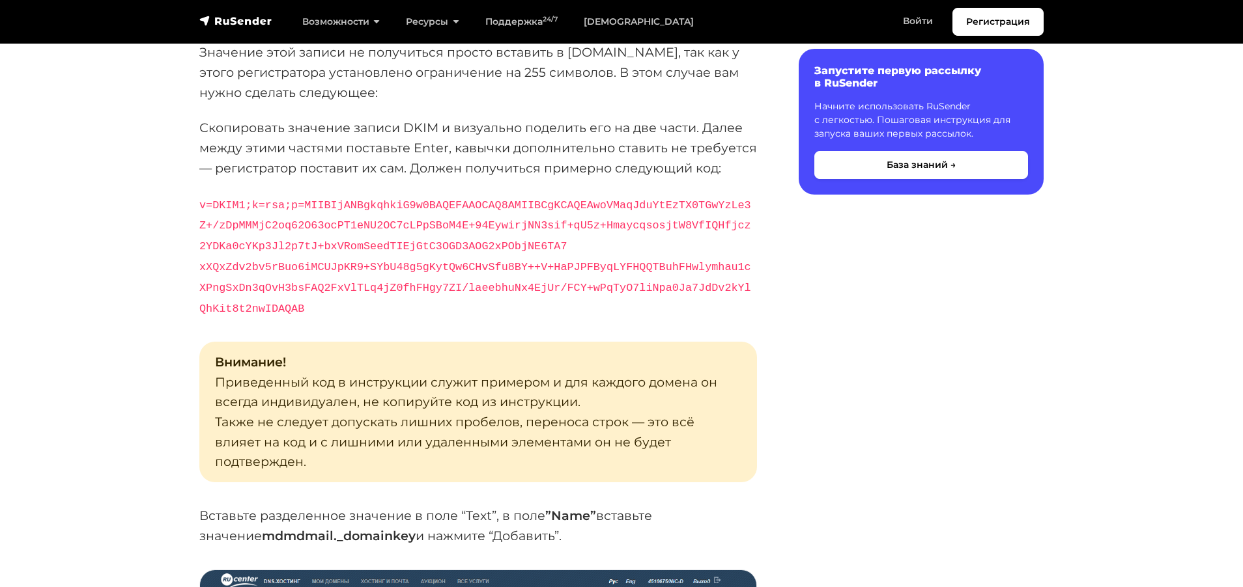
click at [381, 387] on p "Внимание! Приведенный код в инструкции служит примером и для каждого домена он …" at bounding box center [478, 412] width 558 height 141
drag, startPoint x: 381, startPoint y: 387, endPoint x: 420, endPoint y: 389, distance: 39.2
click at [381, 387] on p "Внимание! Приведенный код в инструкции служит примером и для каждого домена он …" at bounding box center [478, 412] width 558 height 141
click at [524, 397] on p "Внимание! Приведенный код в инструкции служит примером и для каждого домена он …" at bounding box center [478, 412] width 558 height 141
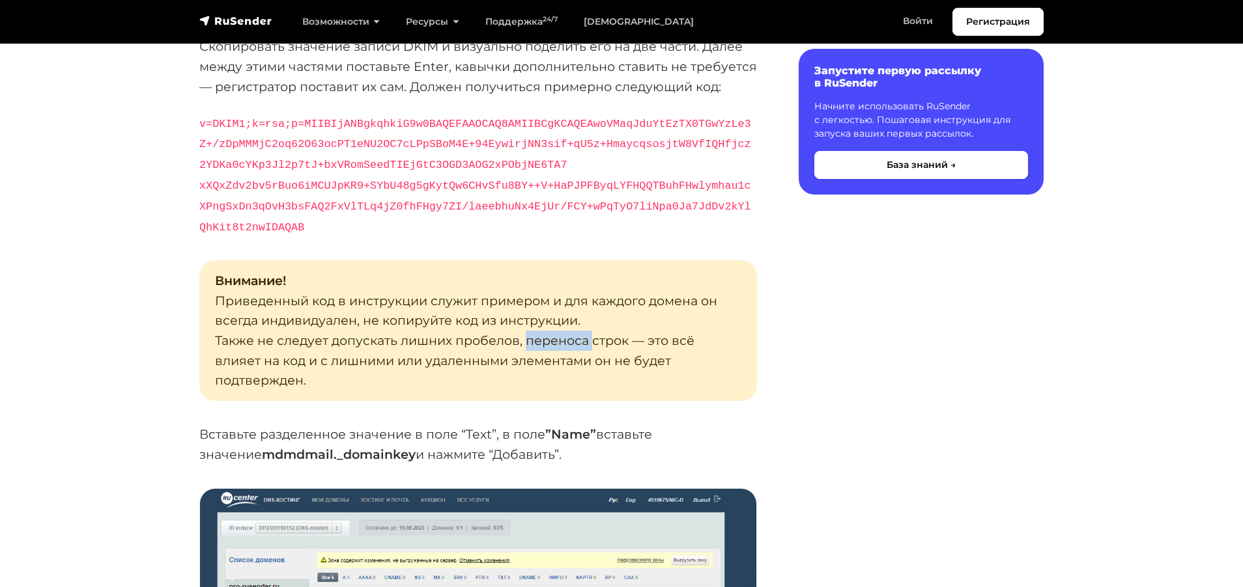
scroll to position [4689, 0]
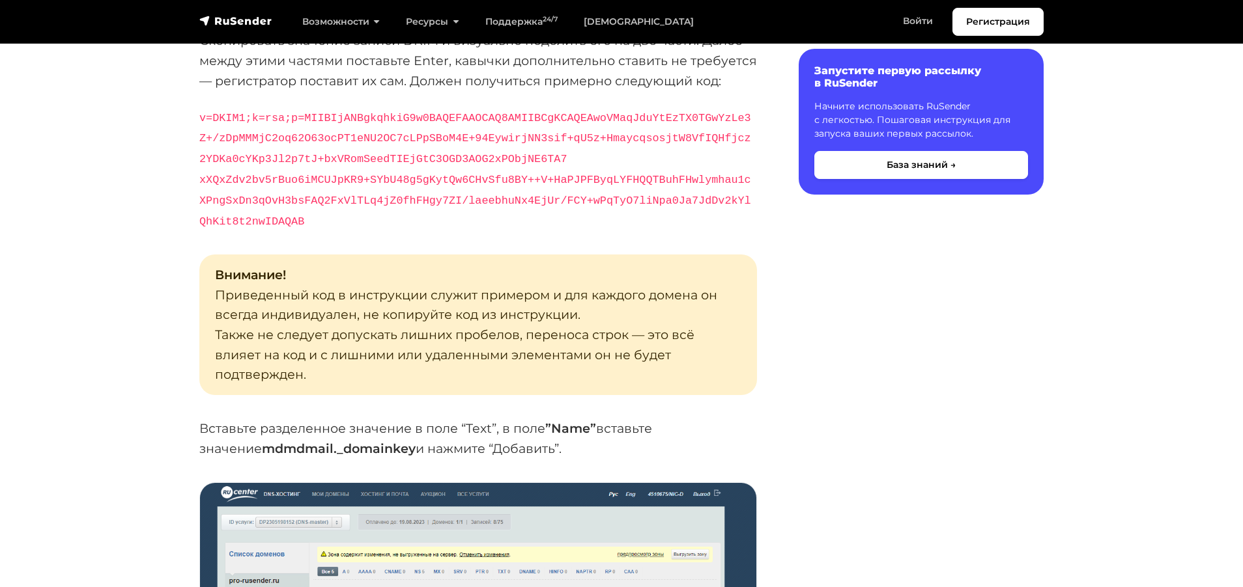
click at [442, 335] on p "Внимание! Приведенный код в инструкции служит примером и для каждого домена он …" at bounding box center [478, 325] width 558 height 141
click at [365, 326] on p "Внимание! Приведенный код в инструкции служит примером и для каждого домена он …" at bounding box center [478, 325] width 558 height 141
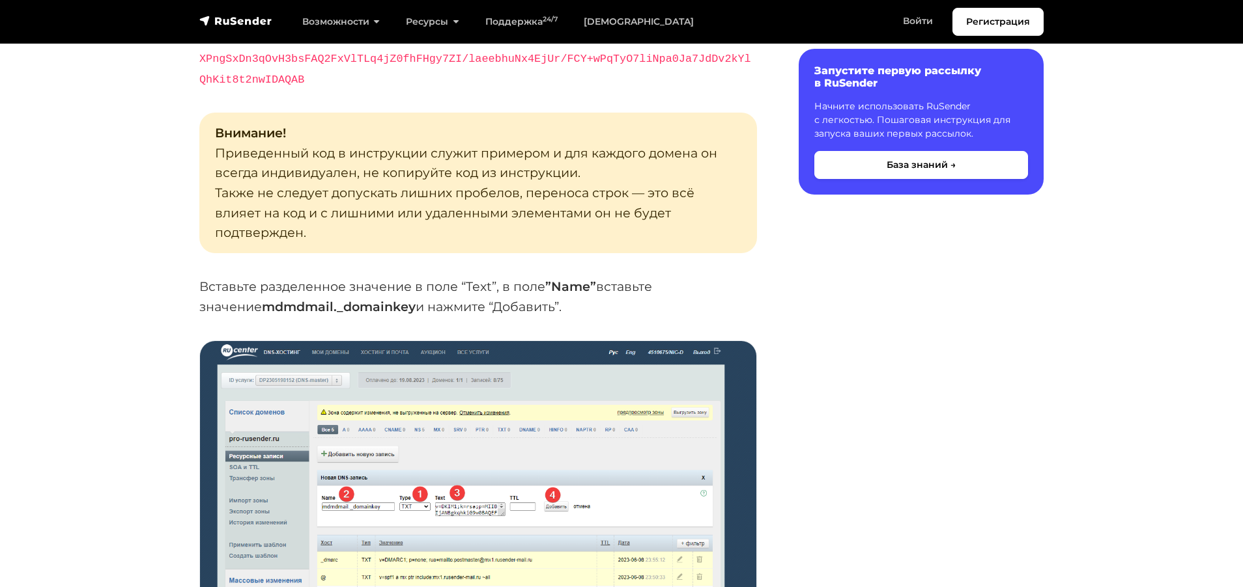
scroll to position [4863, 0]
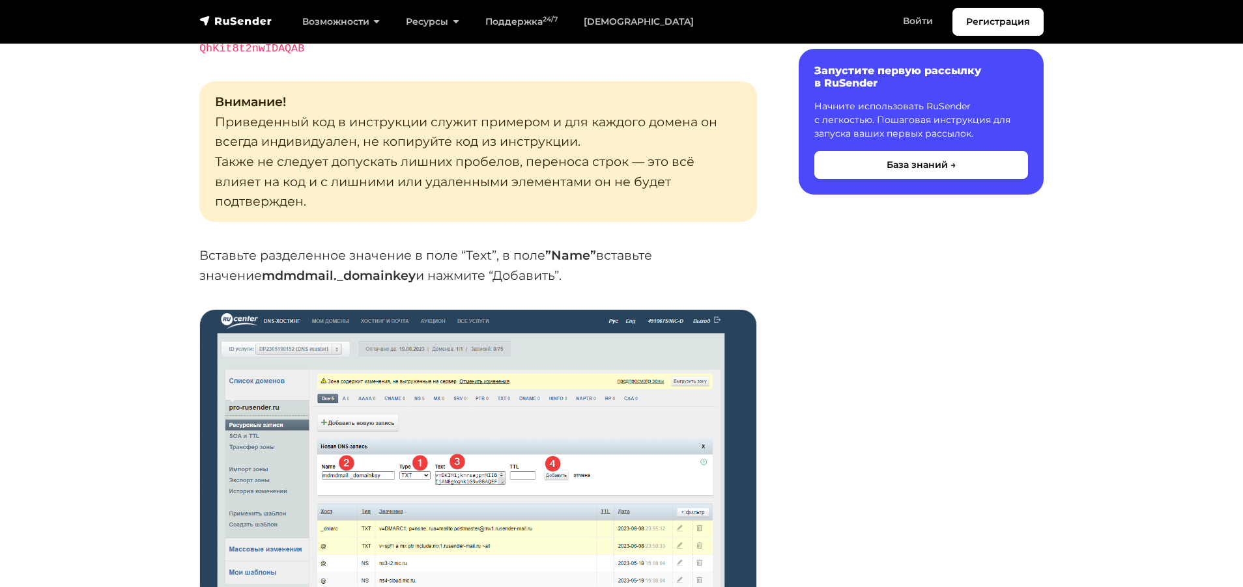
click at [262, 268] on strong "mdmdmail._domainkey" at bounding box center [339, 276] width 154 height 16
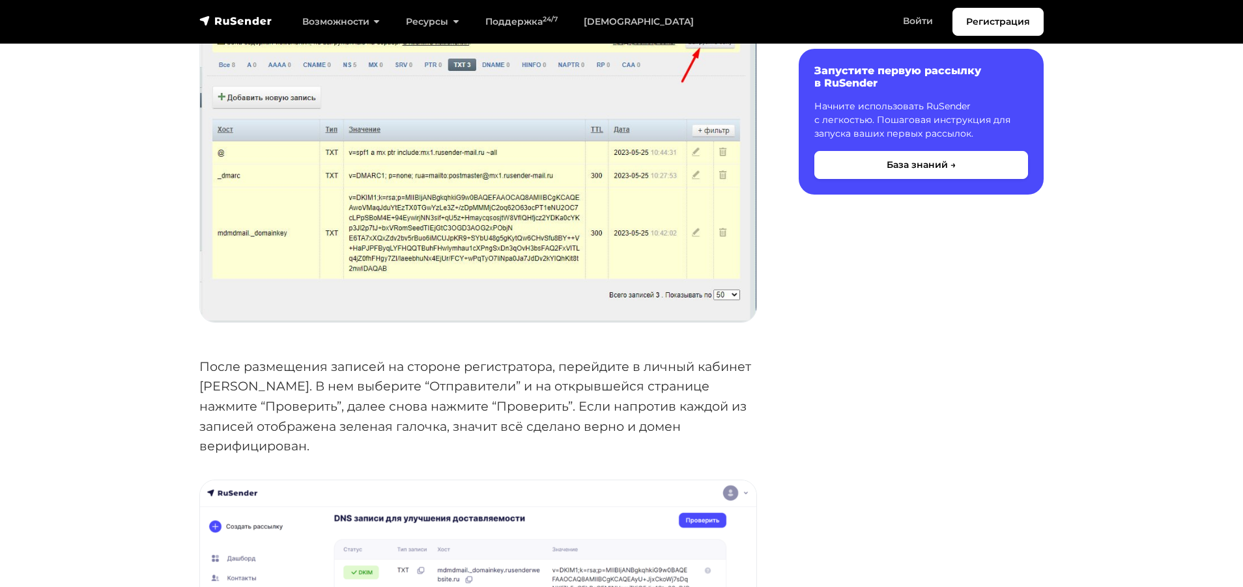
scroll to position [5644, 0]
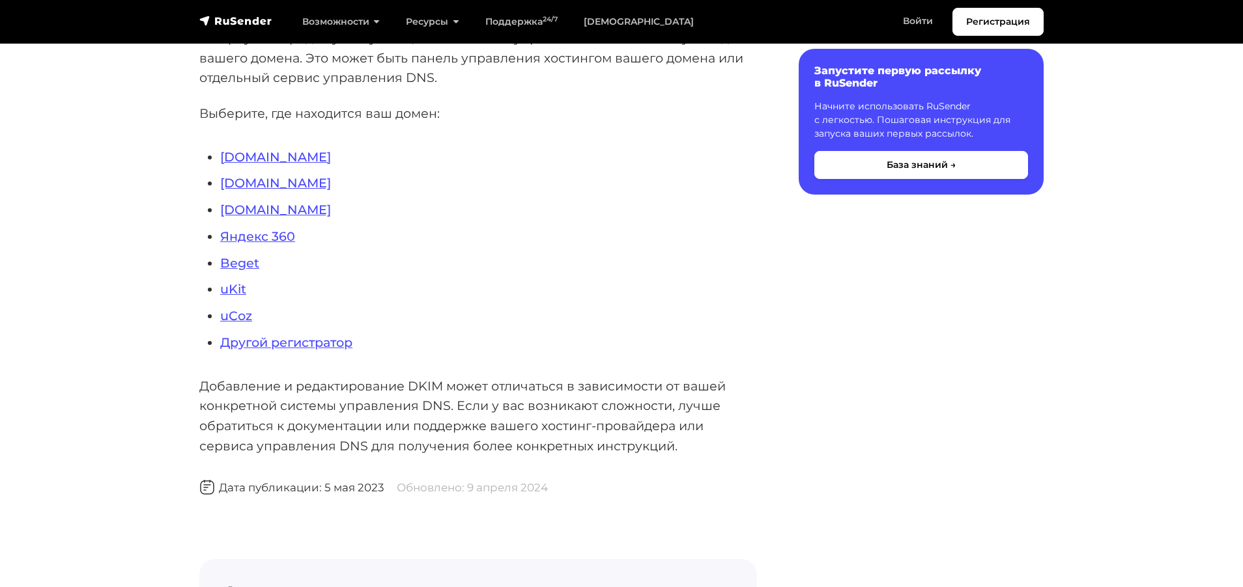
scroll to position [173, 0]
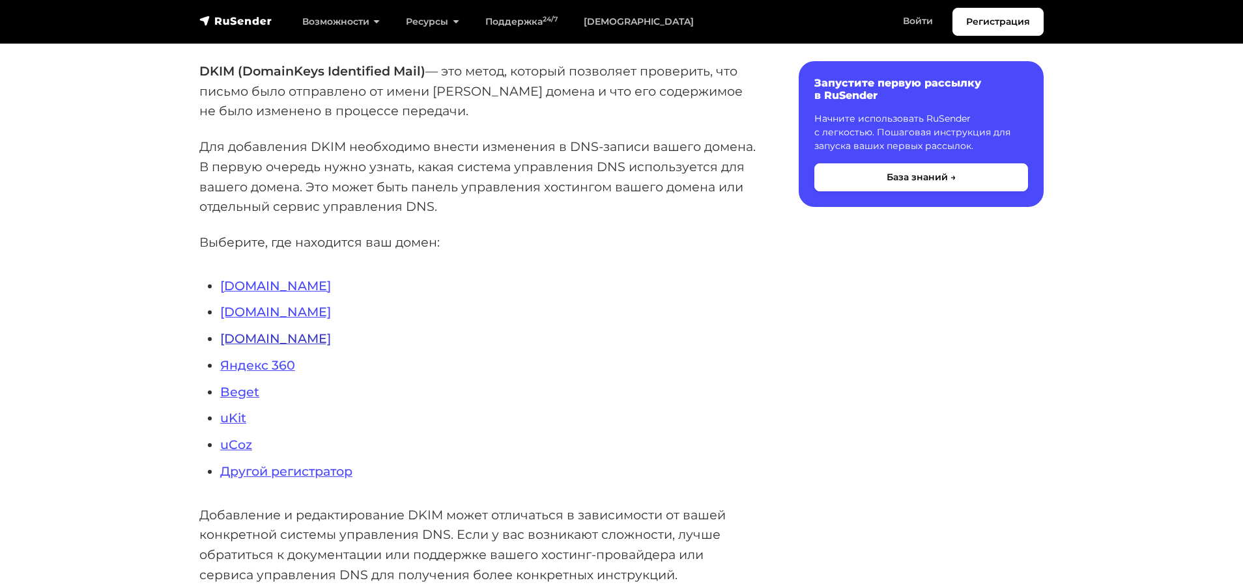
click at [238, 339] on link "[DOMAIN_NAME]" at bounding box center [275, 339] width 111 height 16
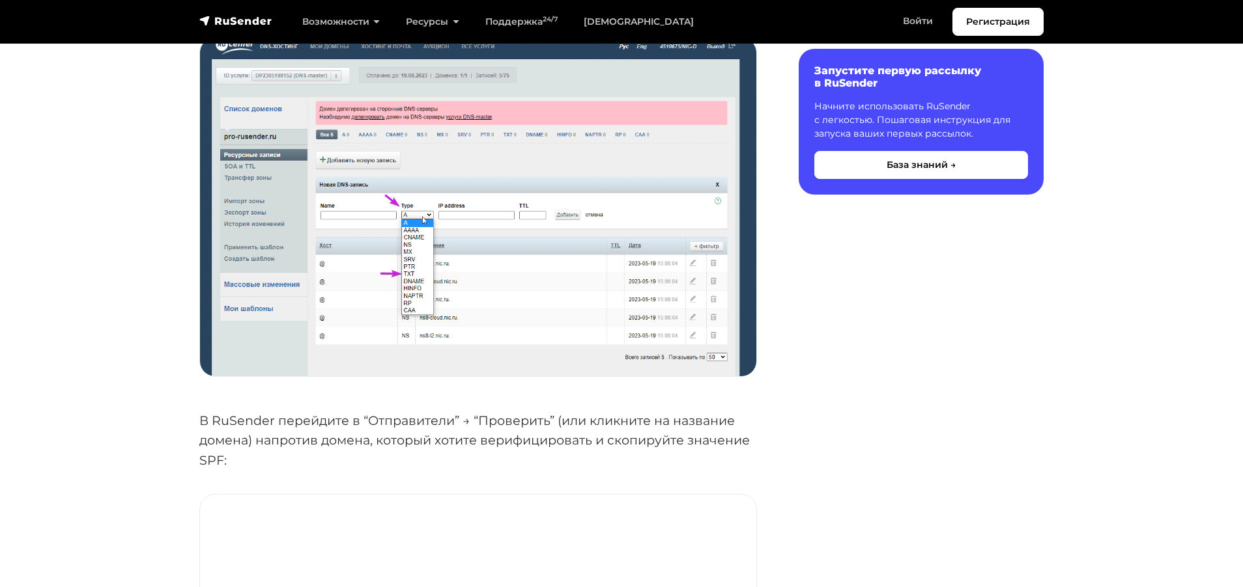
scroll to position [1997, 0]
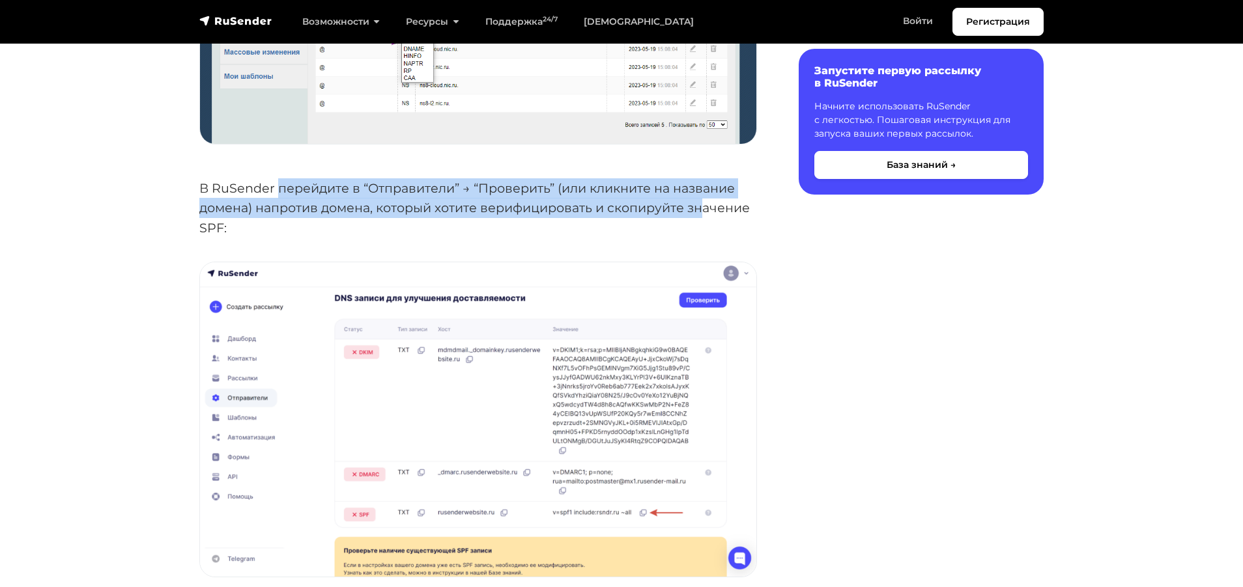
drag, startPoint x: 279, startPoint y: 195, endPoint x: 706, endPoint y: 205, distance: 427.4
click at [706, 205] on p "В RuSender перейдите в “Отправители” → “Проверить” (или кликните на название до…" at bounding box center [478, 208] width 558 height 60
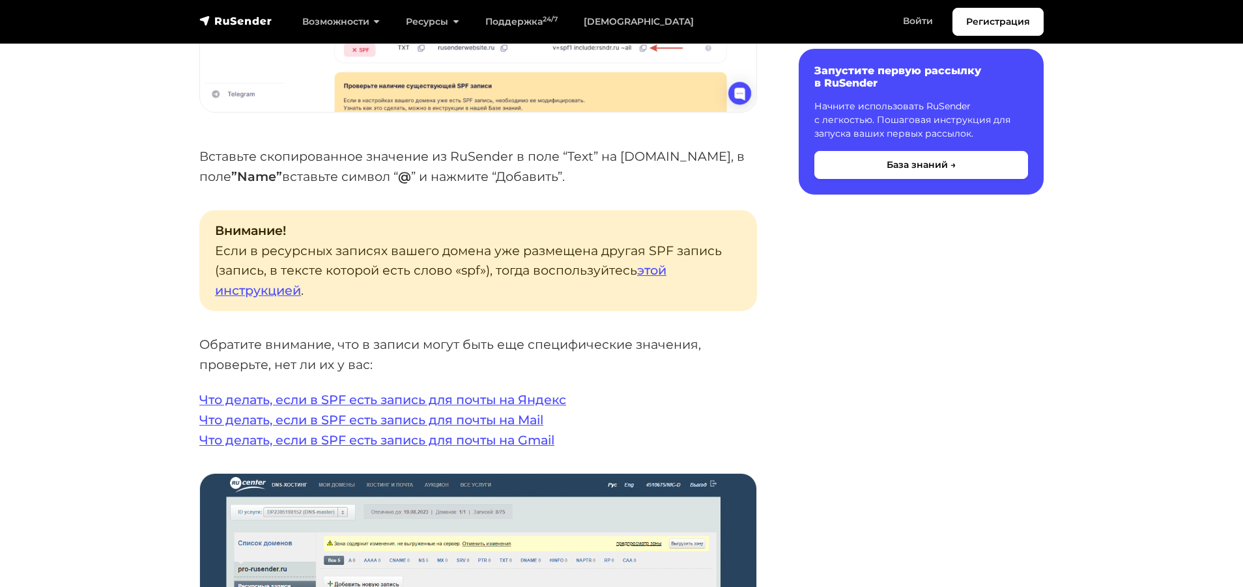
scroll to position [2466, 0]
